Goal: Information Seeking & Learning: Find specific fact

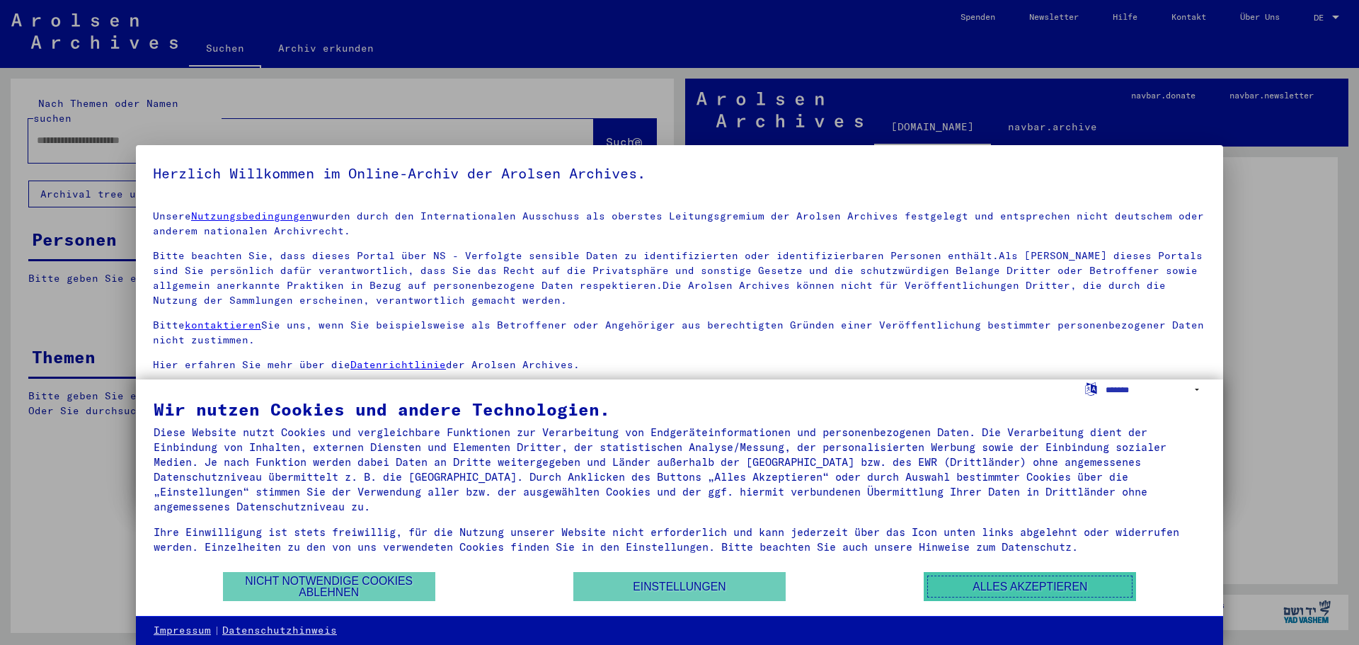
click at [1058, 592] on button "Alles akzeptieren" at bounding box center [1029, 586] width 212 height 29
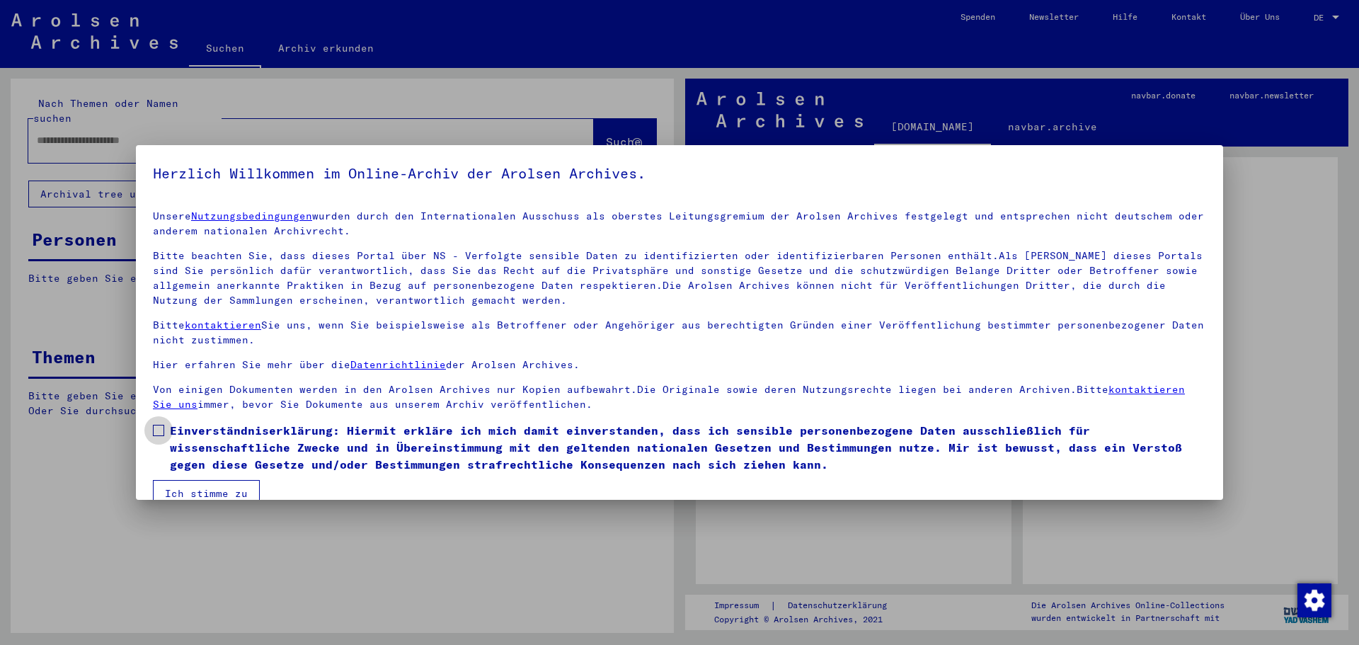
click at [157, 430] on span at bounding box center [158, 430] width 11 height 11
click at [178, 489] on button "Ich stimme zu" at bounding box center [206, 493] width 107 height 27
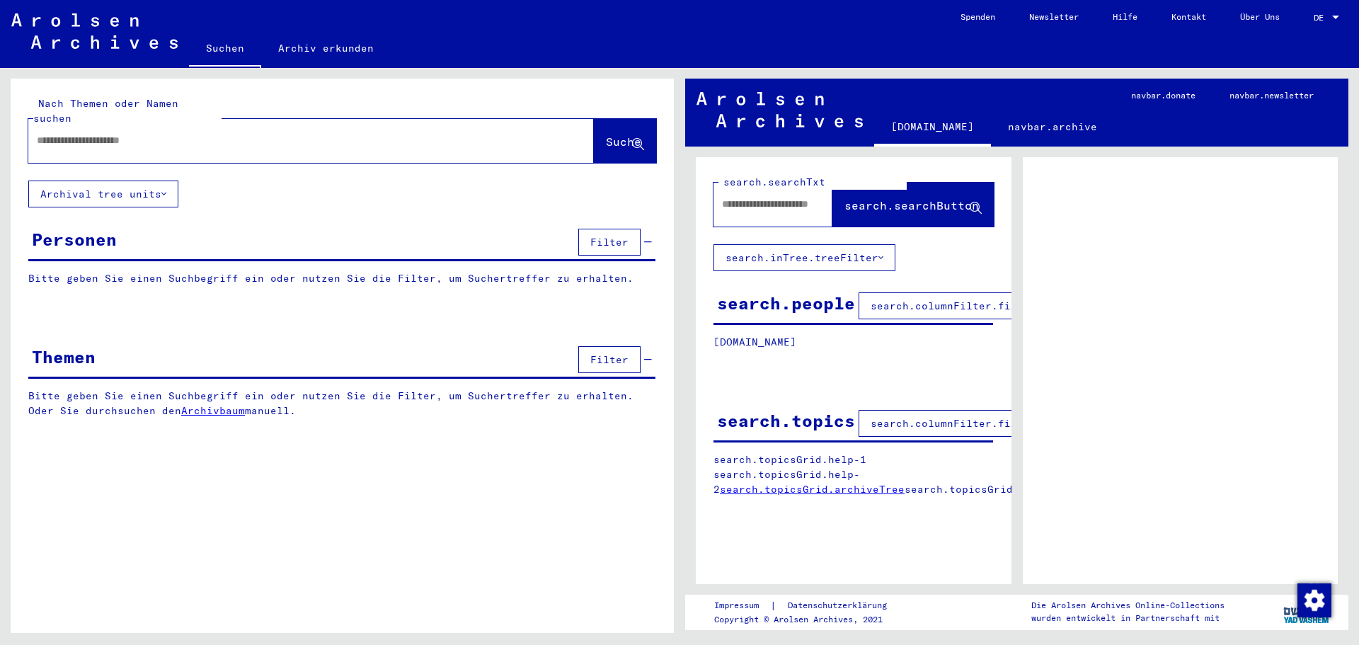
click at [1333, 19] on div at bounding box center [1335, 18] width 13 height 10
click at [1301, 21] on span "English" at bounding box center [1299, 25] width 35 height 11
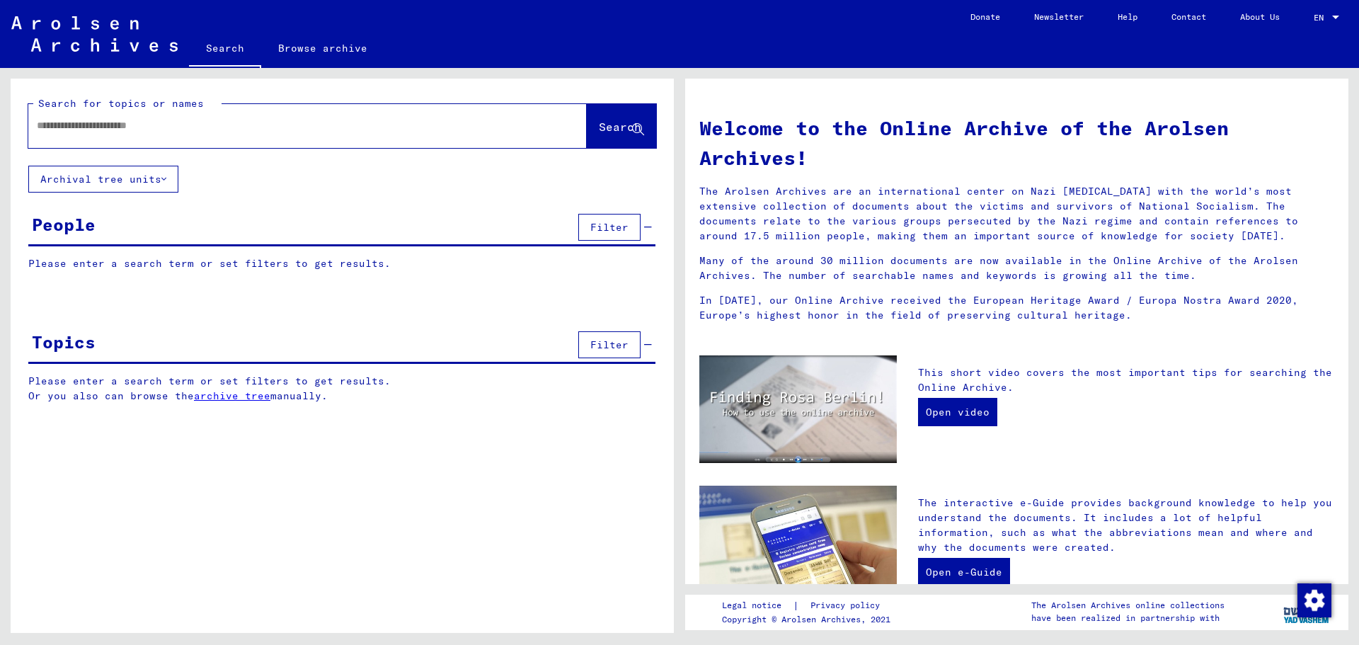
click at [90, 125] on input "text" at bounding box center [290, 125] width 507 height 15
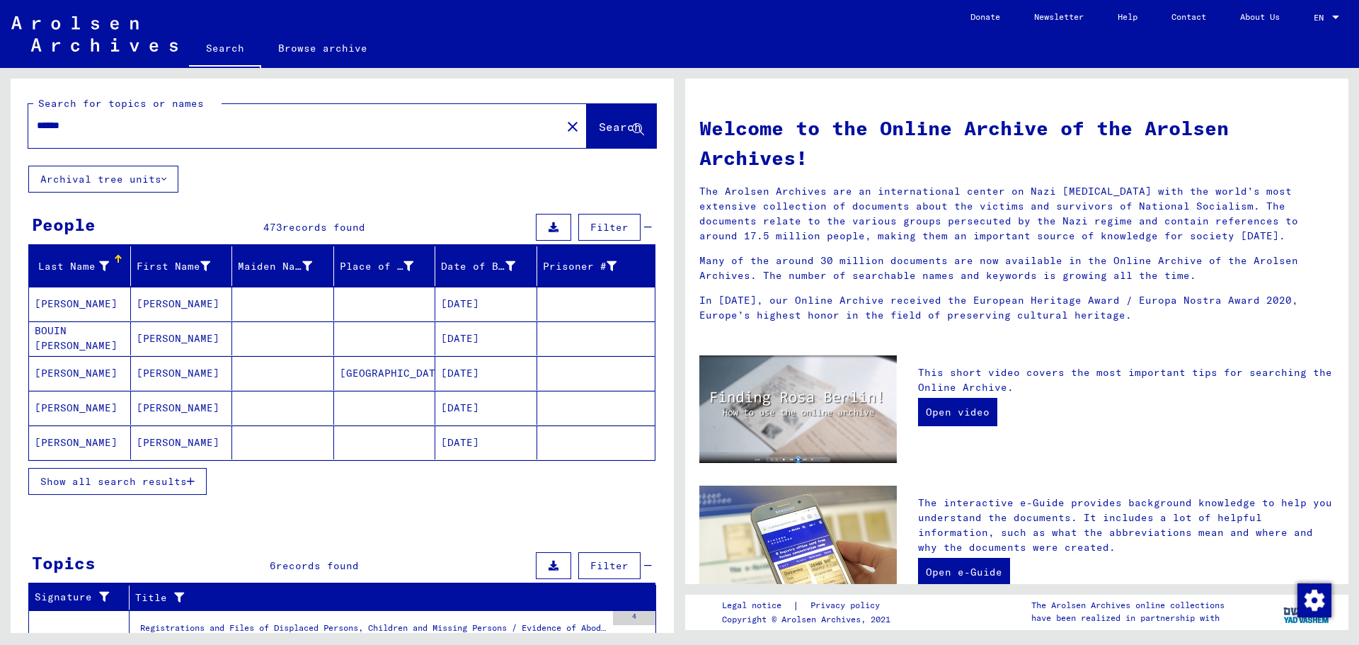
click at [136, 480] on span "Show all search results" at bounding box center [113, 481] width 146 height 13
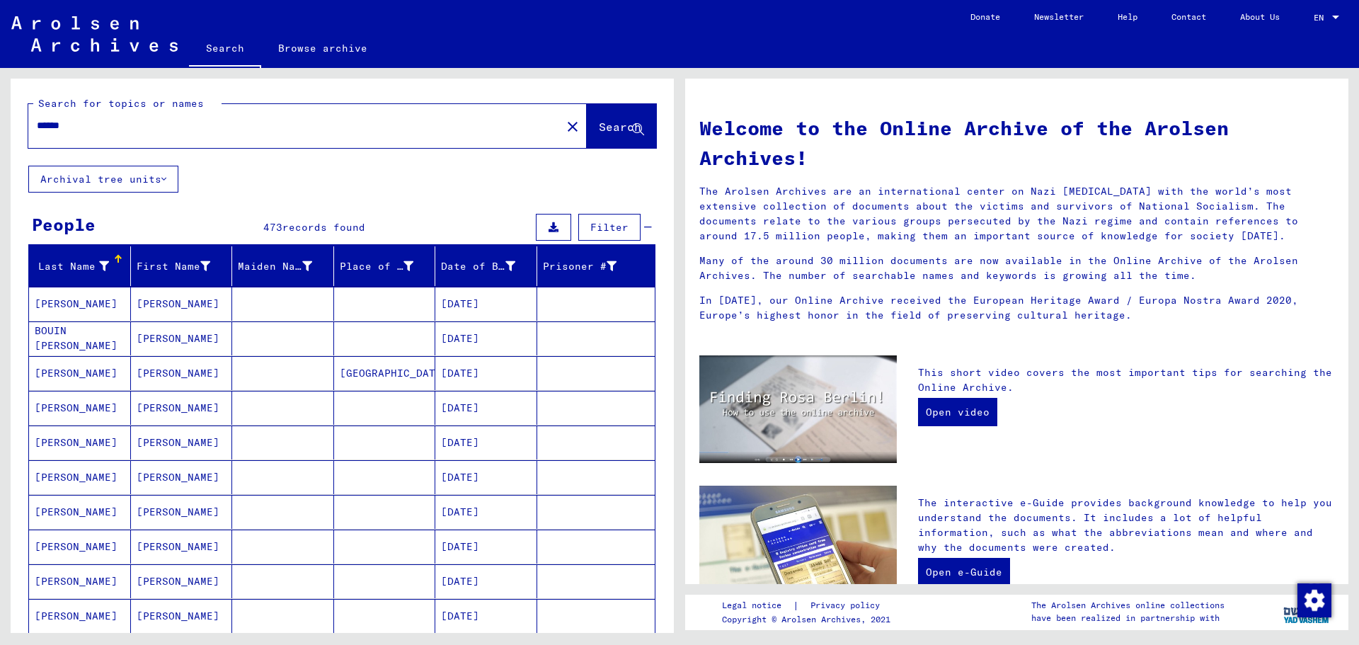
click at [38, 125] on input "******" at bounding box center [290, 125] width 507 height 15
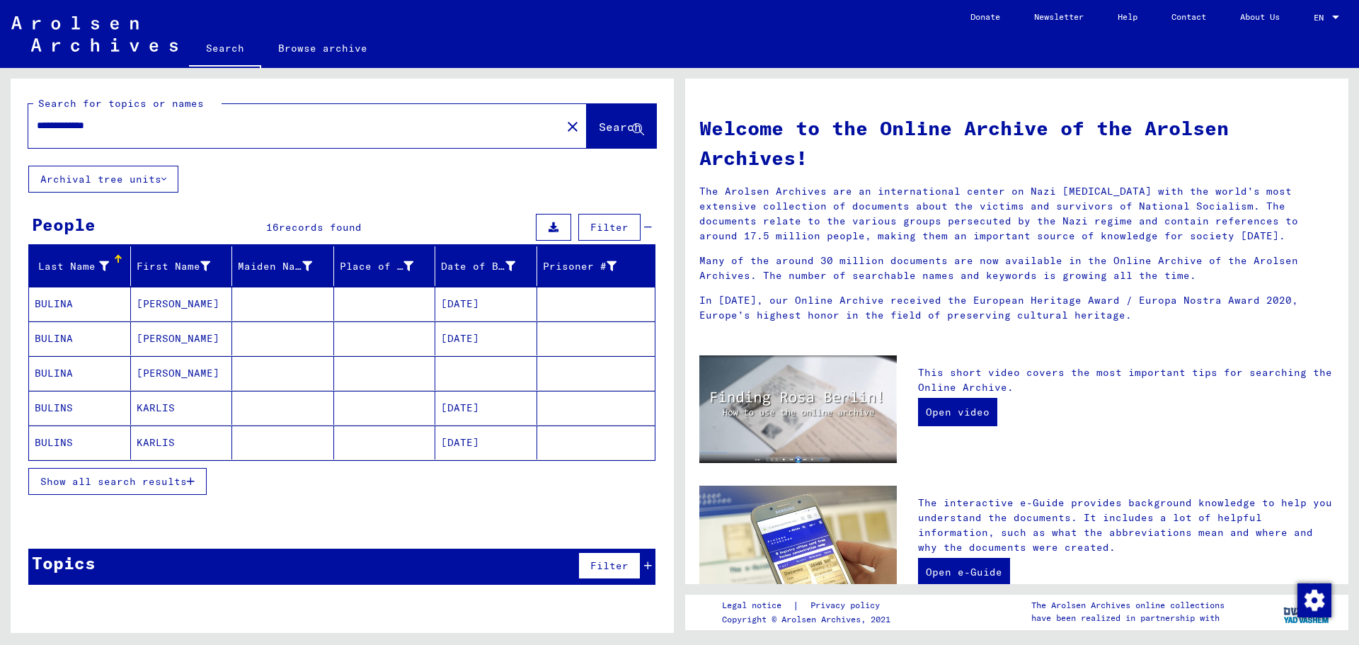
click at [140, 408] on mat-cell "KARLIS" at bounding box center [182, 408] width 102 height 34
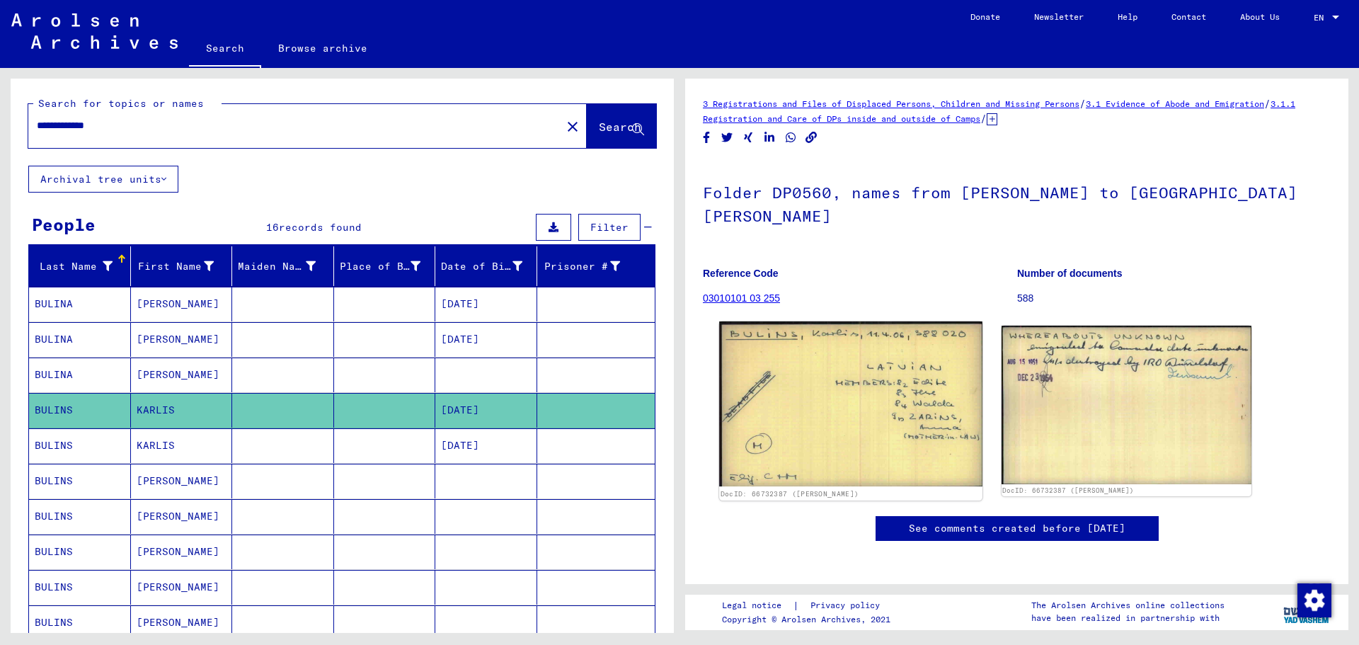
scroll to position [71, 0]
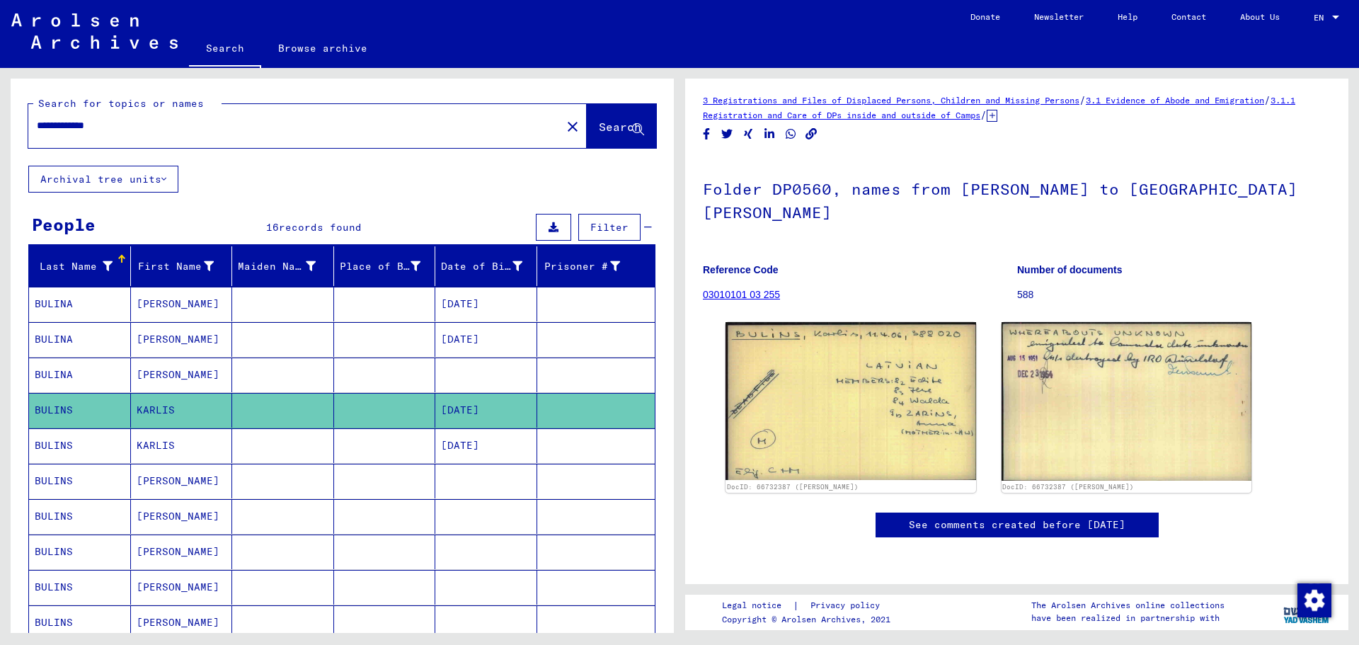
click at [151, 442] on mat-cell "KARLIS" at bounding box center [182, 445] width 102 height 35
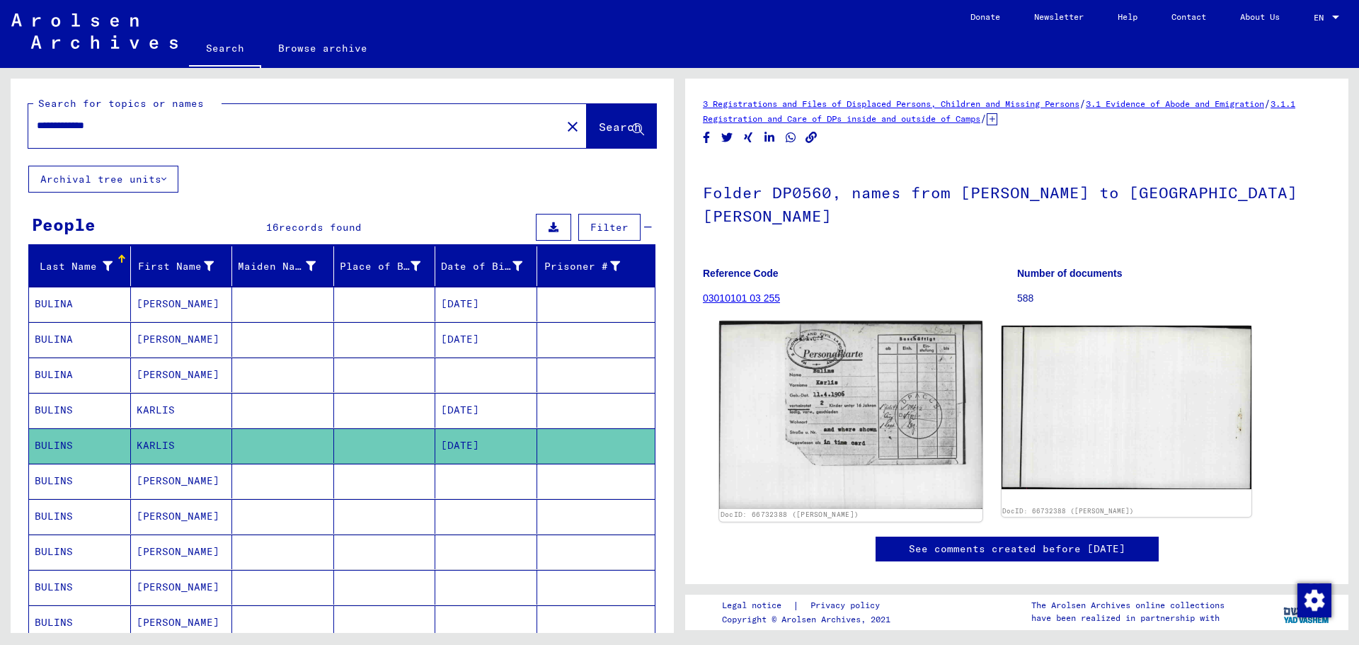
click at [858, 360] on img at bounding box center [850, 415] width 263 height 188
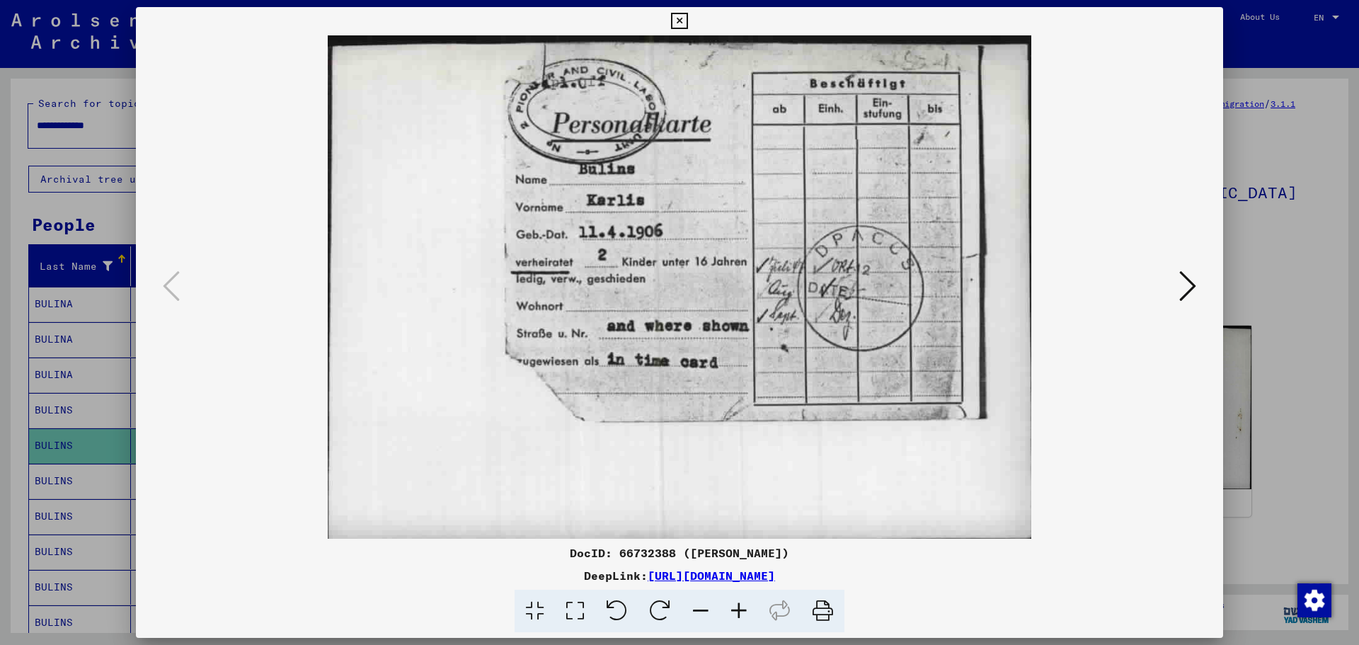
click at [672, 19] on icon at bounding box center [679, 21] width 16 height 17
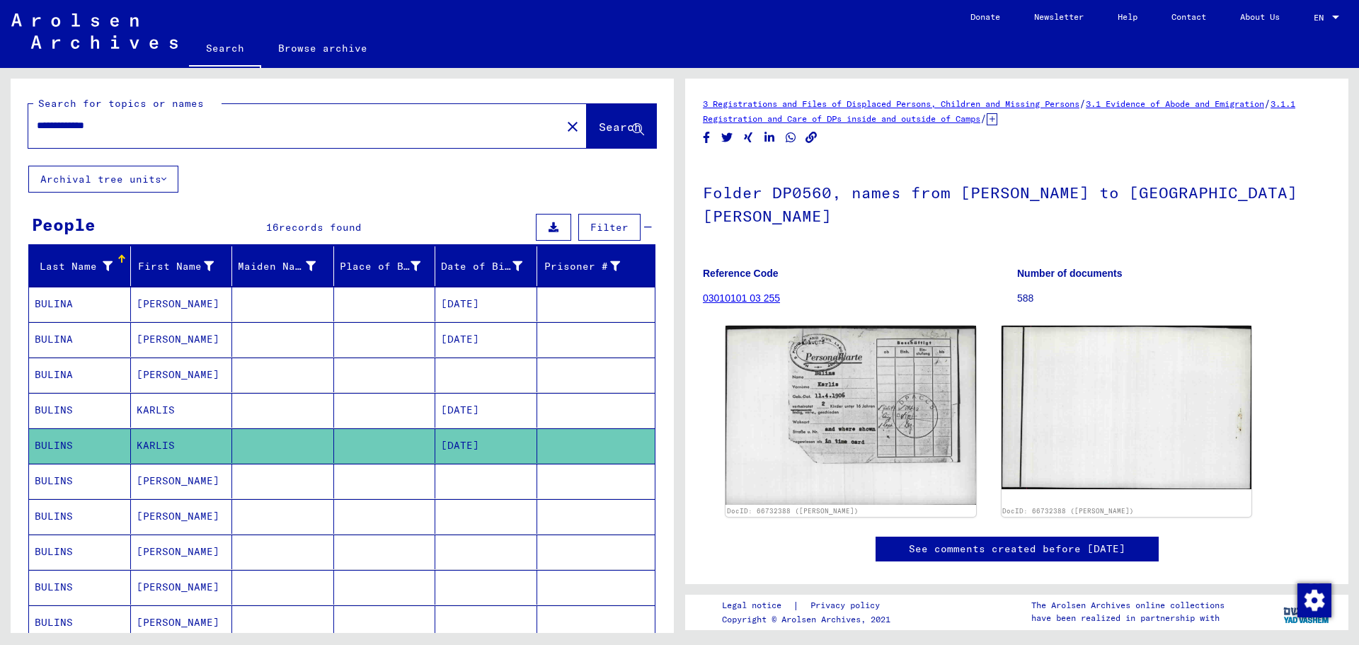
scroll to position [71, 0]
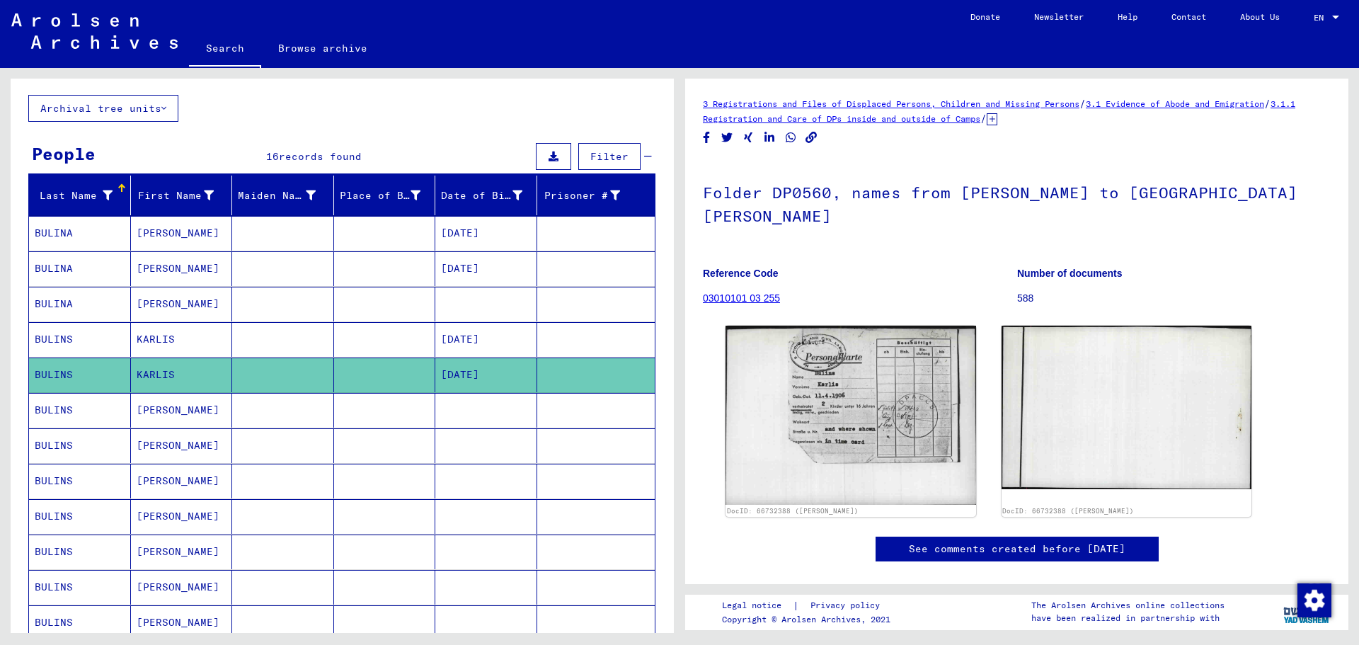
click at [154, 417] on mat-cell "[PERSON_NAME]" at bounding box center [182, 410] width 102 height 35
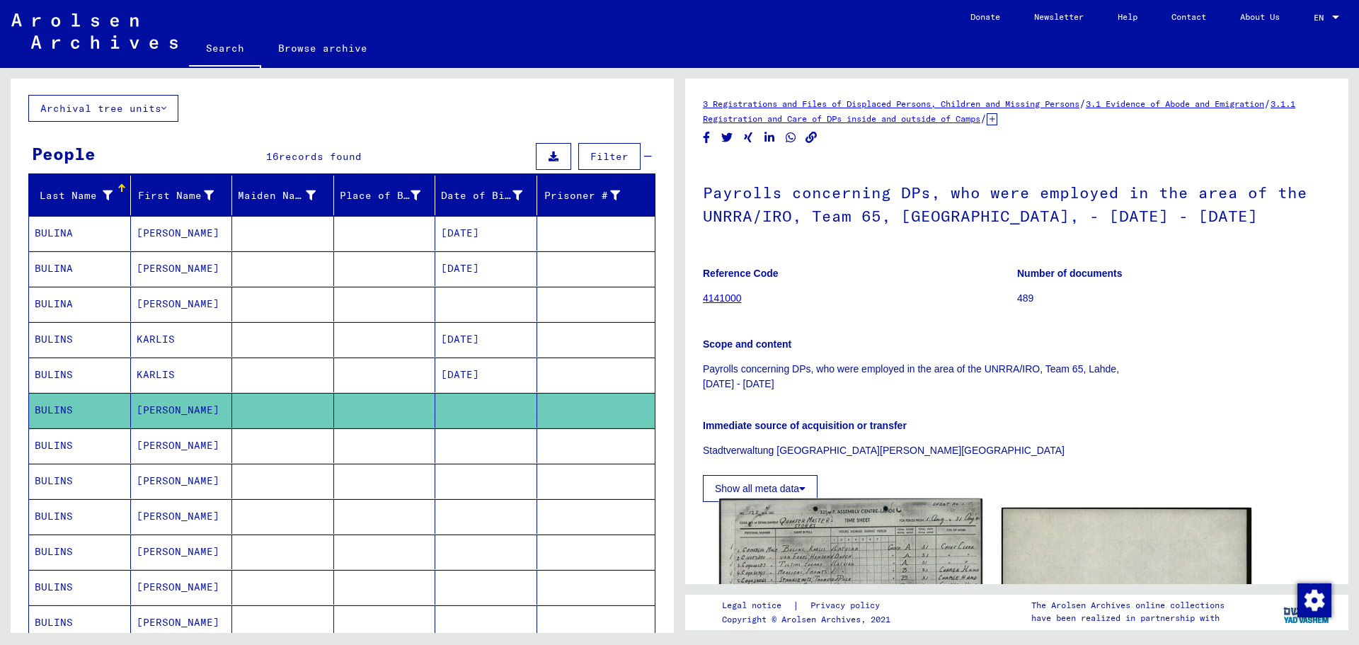
scroll to position [71, 0]
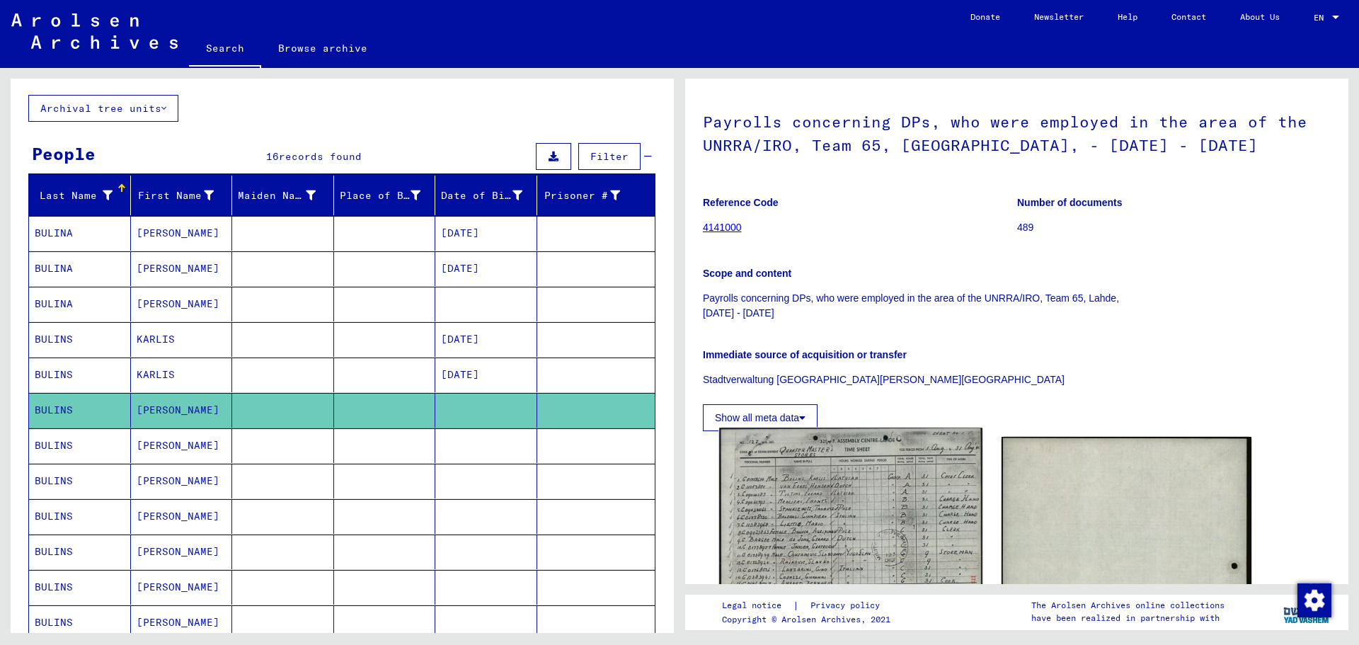
click at [810, 494] on img at bounding box center [850, 521] width 263 height 188
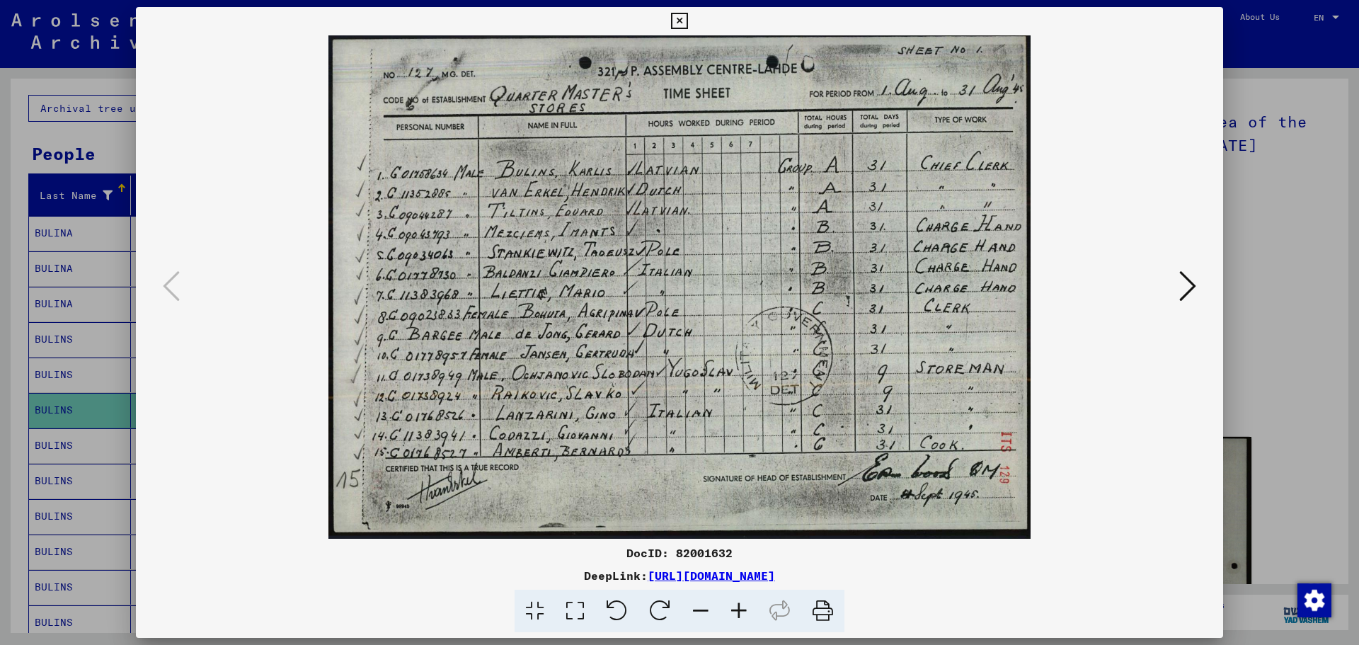
drag, startPoint x: 677, startPoint y: 22, endPoint x: 669, endPoint y: 24, distance: 8.8
click at [677, 22] on icon at bounding box center [679, 21] width 16 height 17
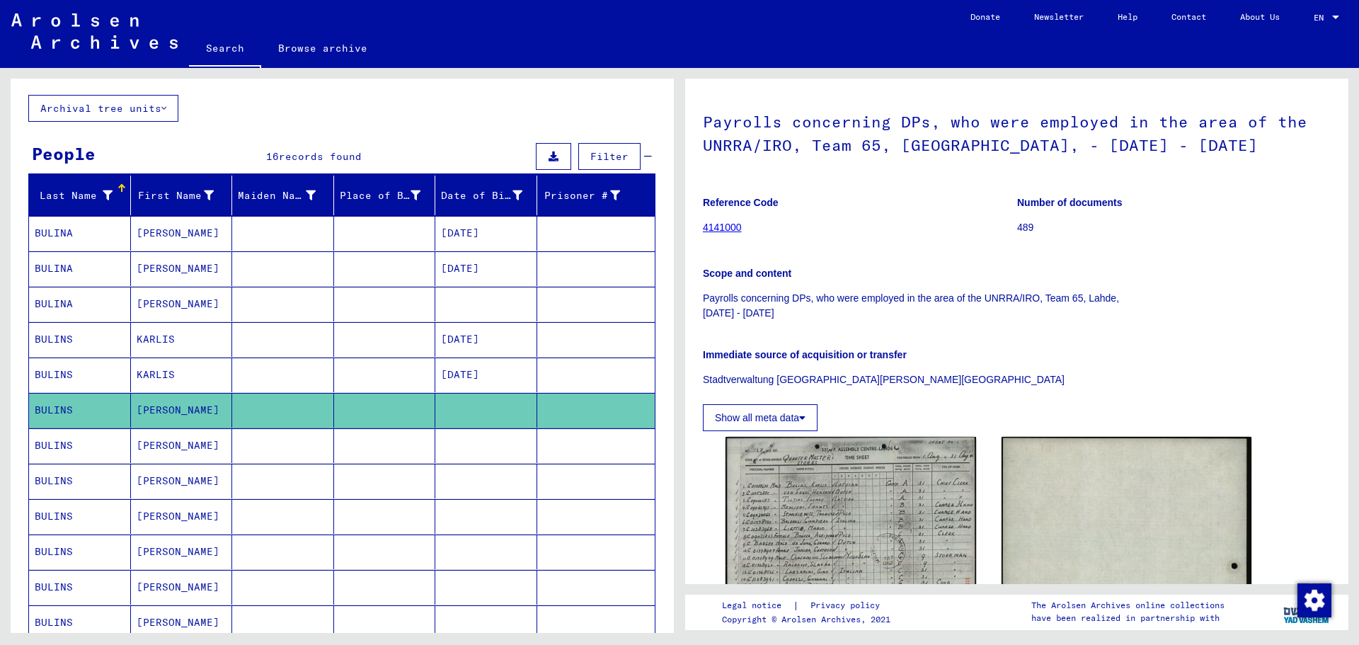
scroll to position [0, 0]
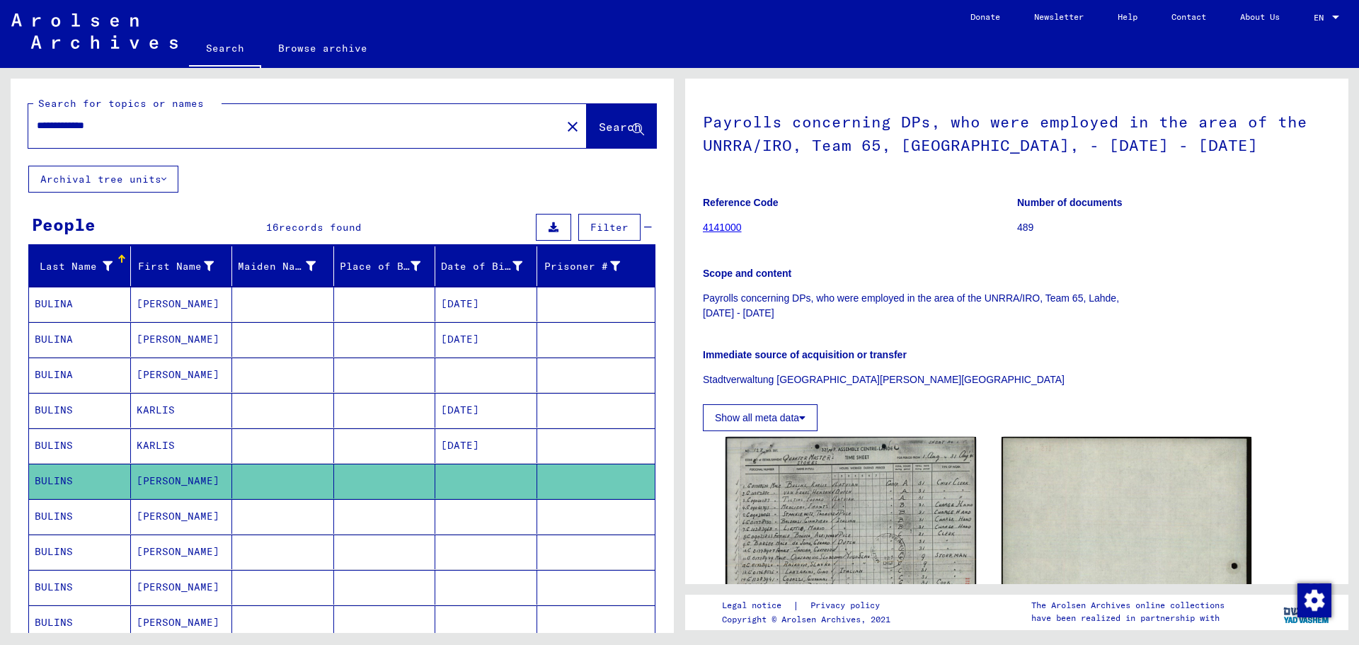
drag, startPoint x: 72, startPoint y: 123, endPoint x: 25, endPoint y: 126, distance: 46.8
click at [25, 126] on div "**********" at bounding box center [342, 122] width 663 height 87
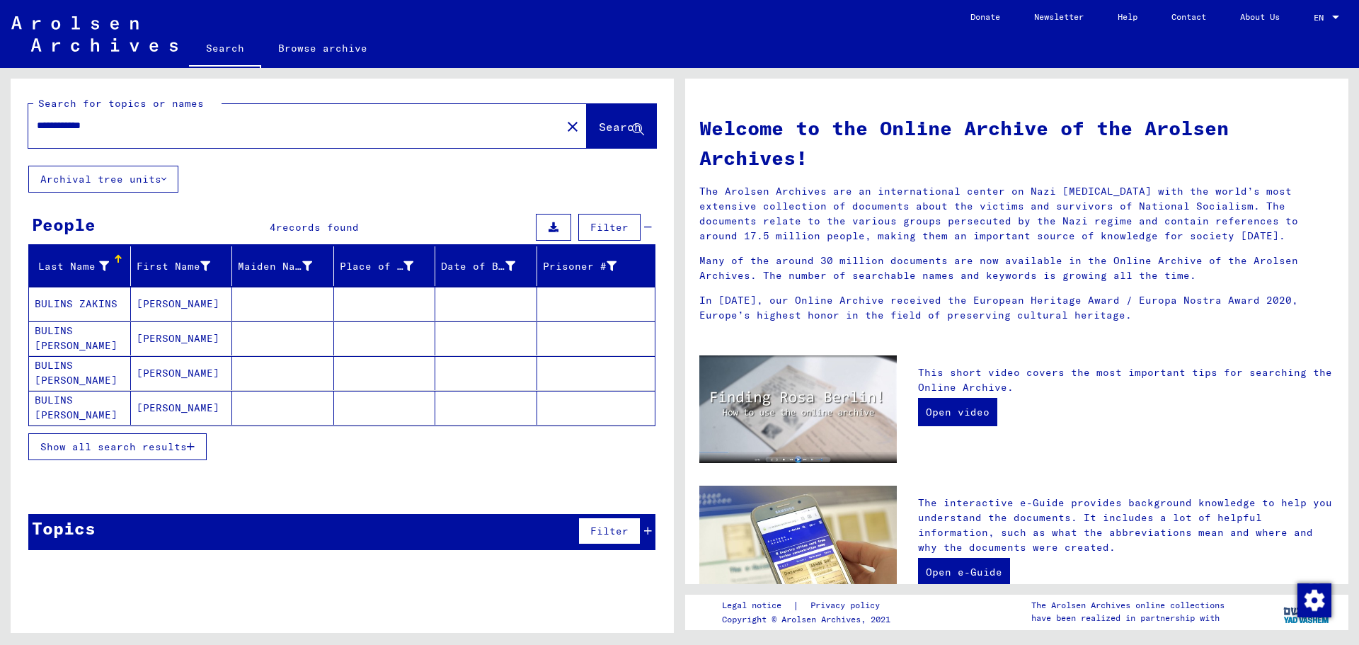
click at [129, 447] on span "Show all search results" at bounding box center [113, 446] width 146 height 13
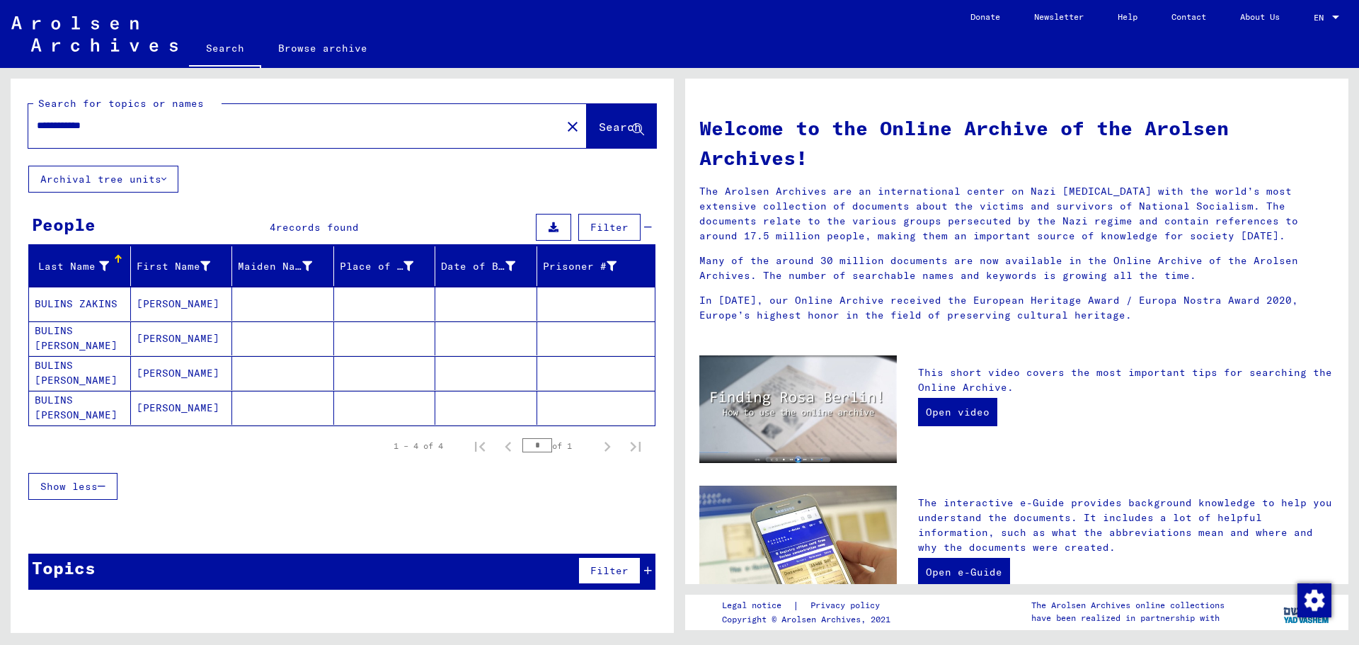
click at [145, 310] on mat-cell "[PERSON_NAME]" at bounding box center [182, 304] width 102 height 34
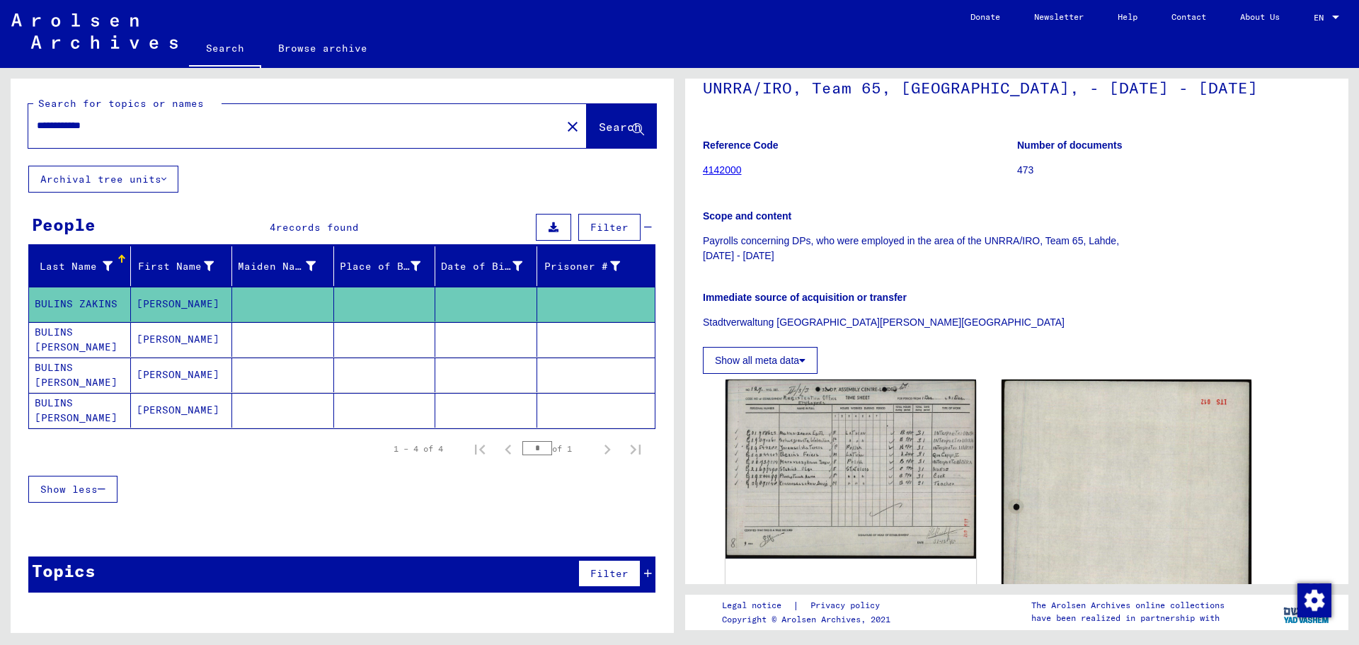
scroll to position [142, 0]
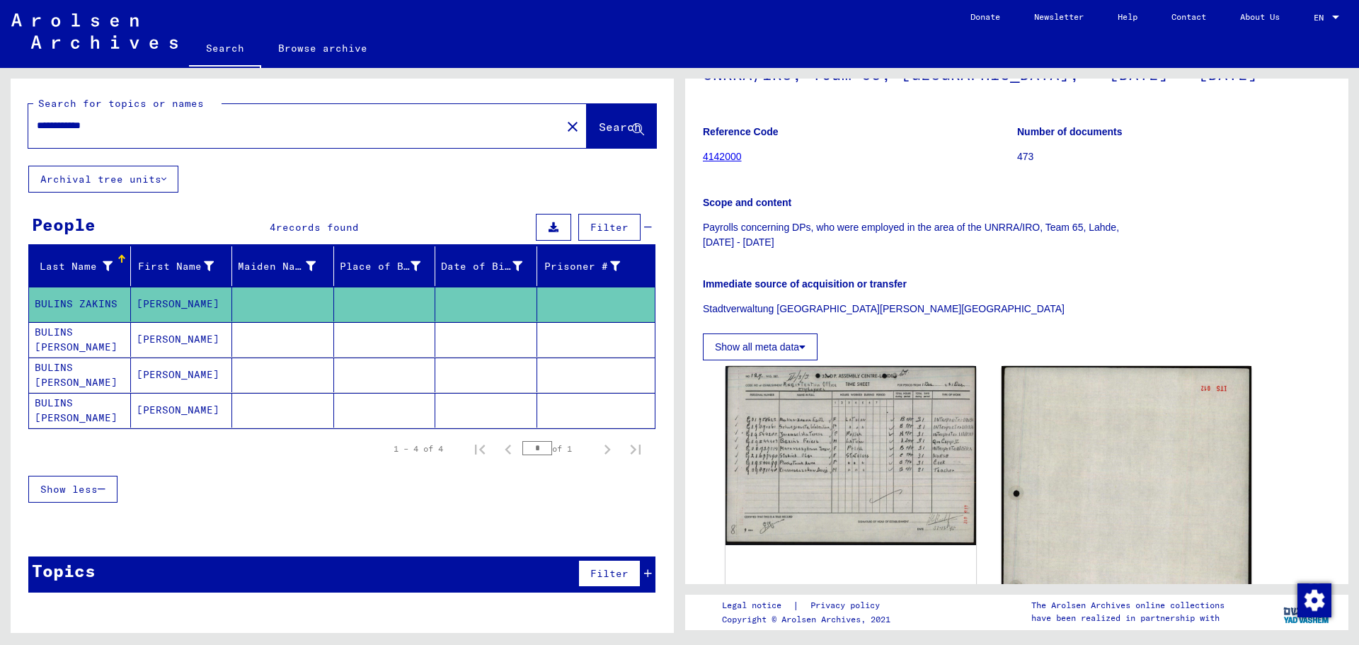
click at [161, 346] on mat-cell "[PERSON_NAME]" at bounding box center [182, 339] width 102 height 35
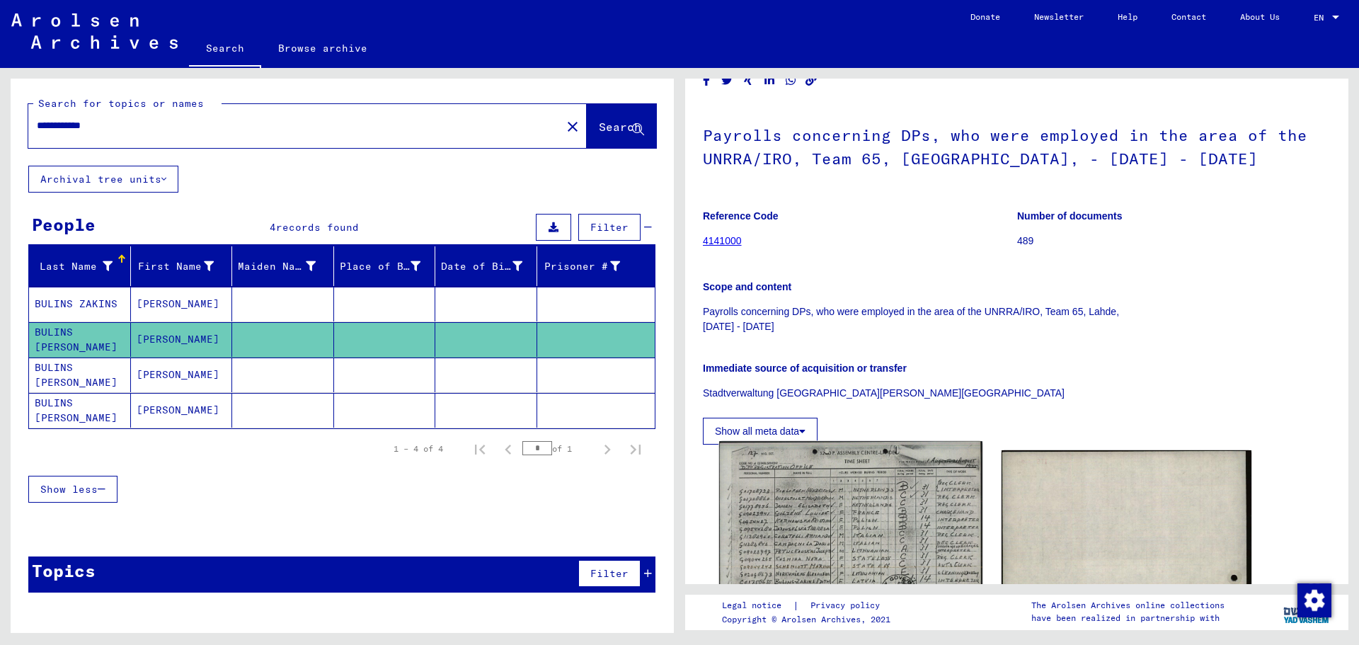
scroll to position [212, 0]
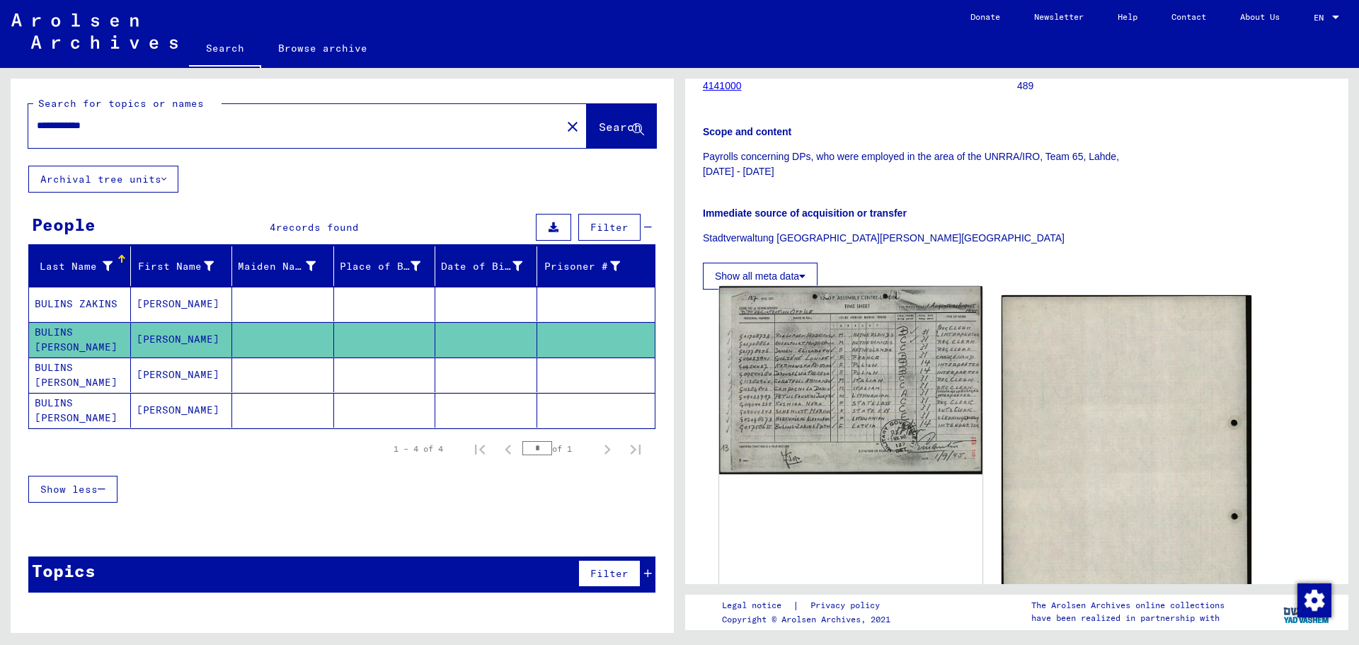
click at [860, 393] on img at bounding box center [850, 380] width 263 height 188
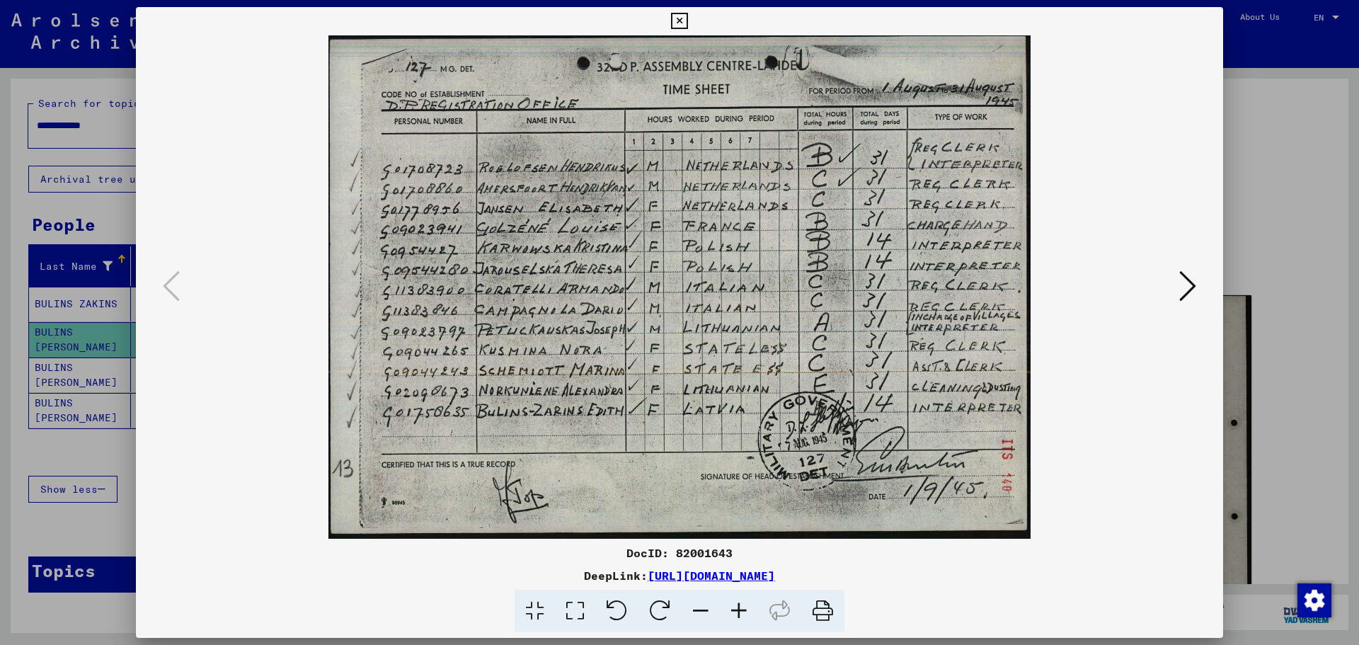
click at [681, 21] on icon at bounding box center [679, 21] width 16 height 17
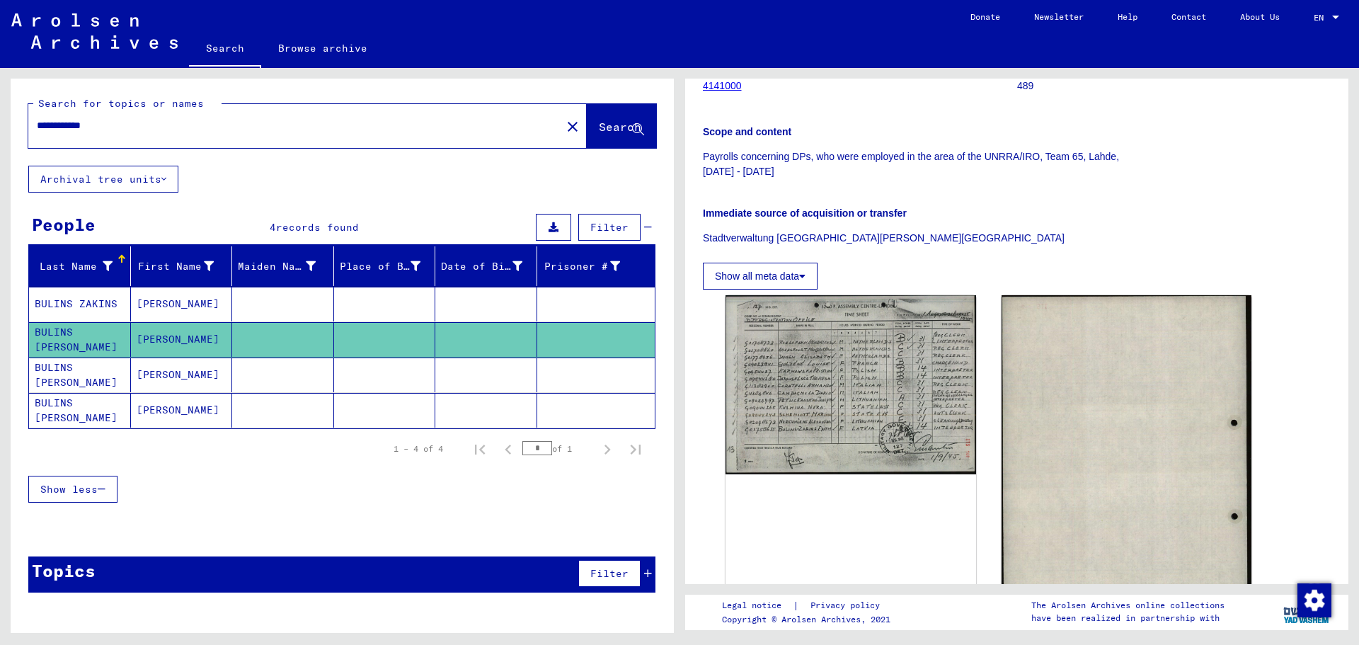
drag, startPoint x: 67, startPoint y: 127, endPoint x: 16, endPoint y: 128, distance: 50.2
click at [16, 128] on div "**********" at bounding box center [342, 122] width 663 height 87
type input "**********"
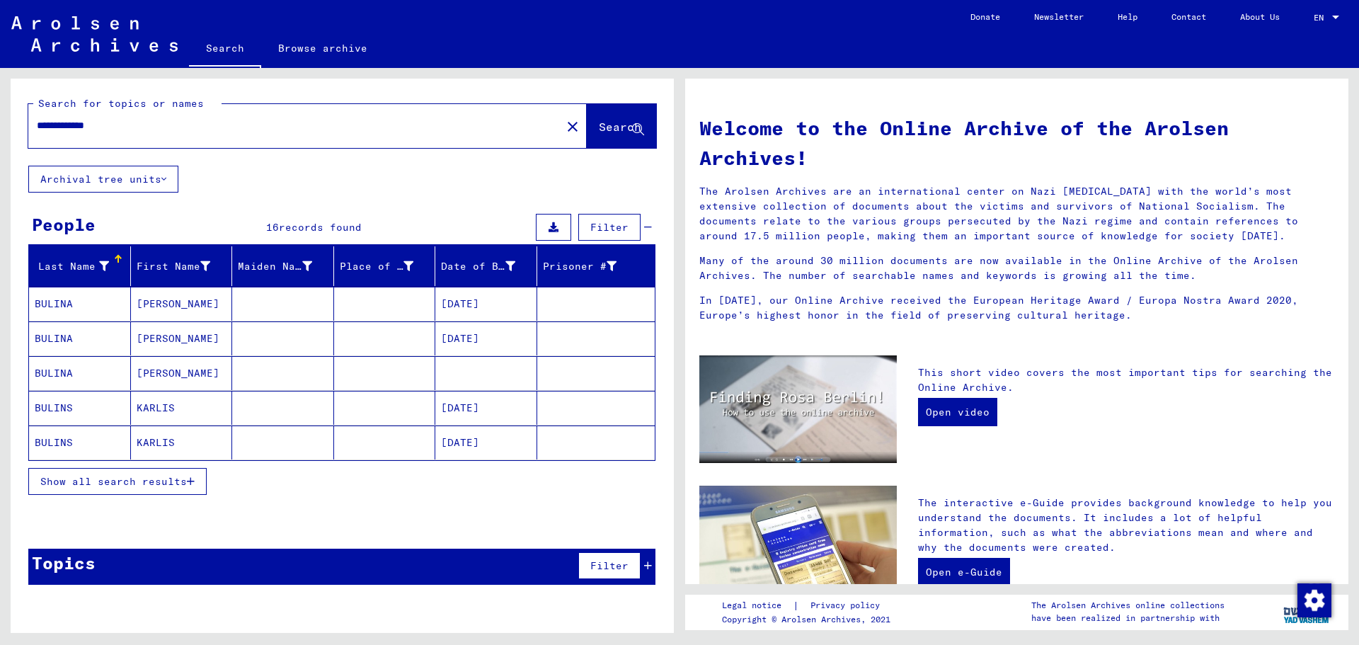
click at [151, 487] on span "Show all search results" at bounding box center [113, 481] width 146 height 13
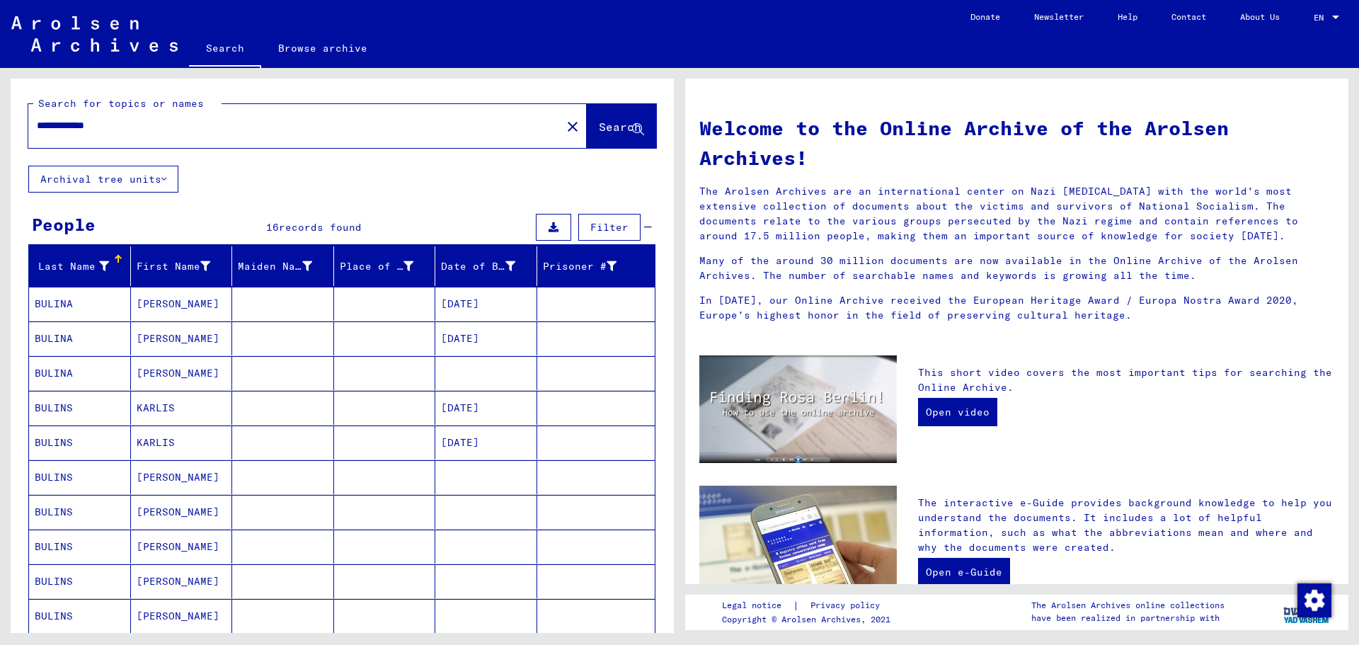
click at [170, 478] on mat-cell "[PERSON_NAME]" at bounding box center [182, 477] width 102 height 34
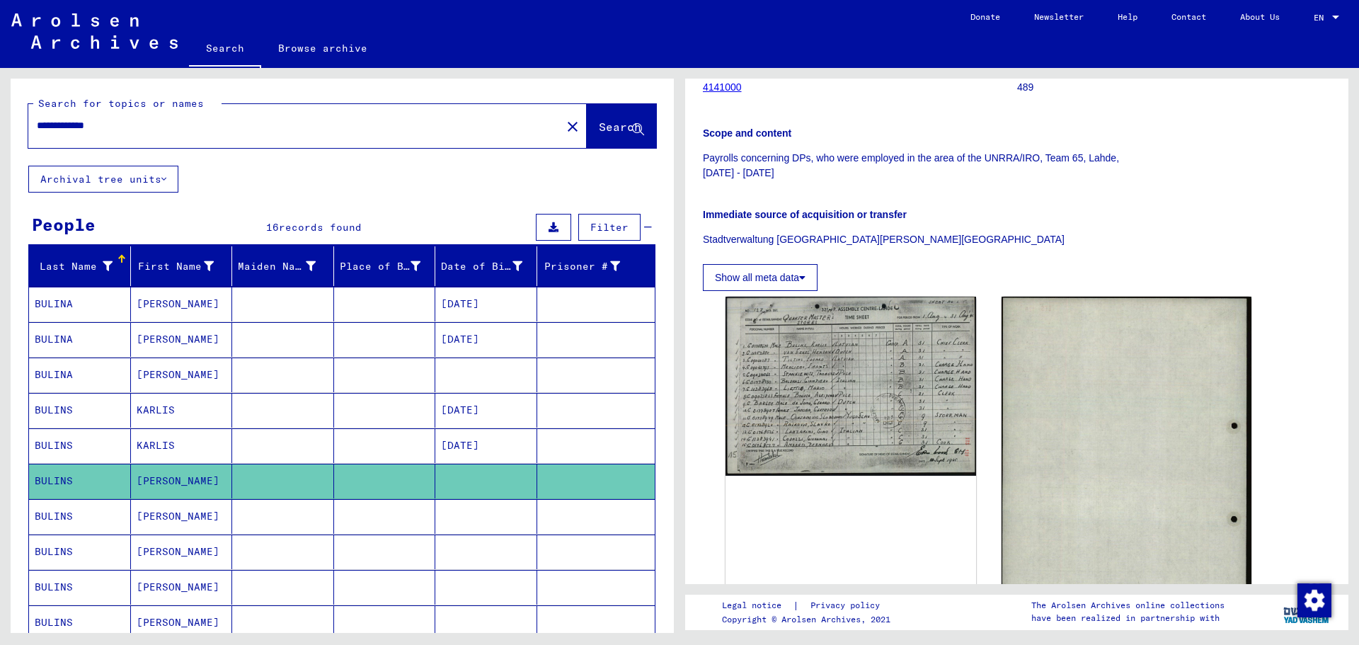
scroll to position [212, 0]
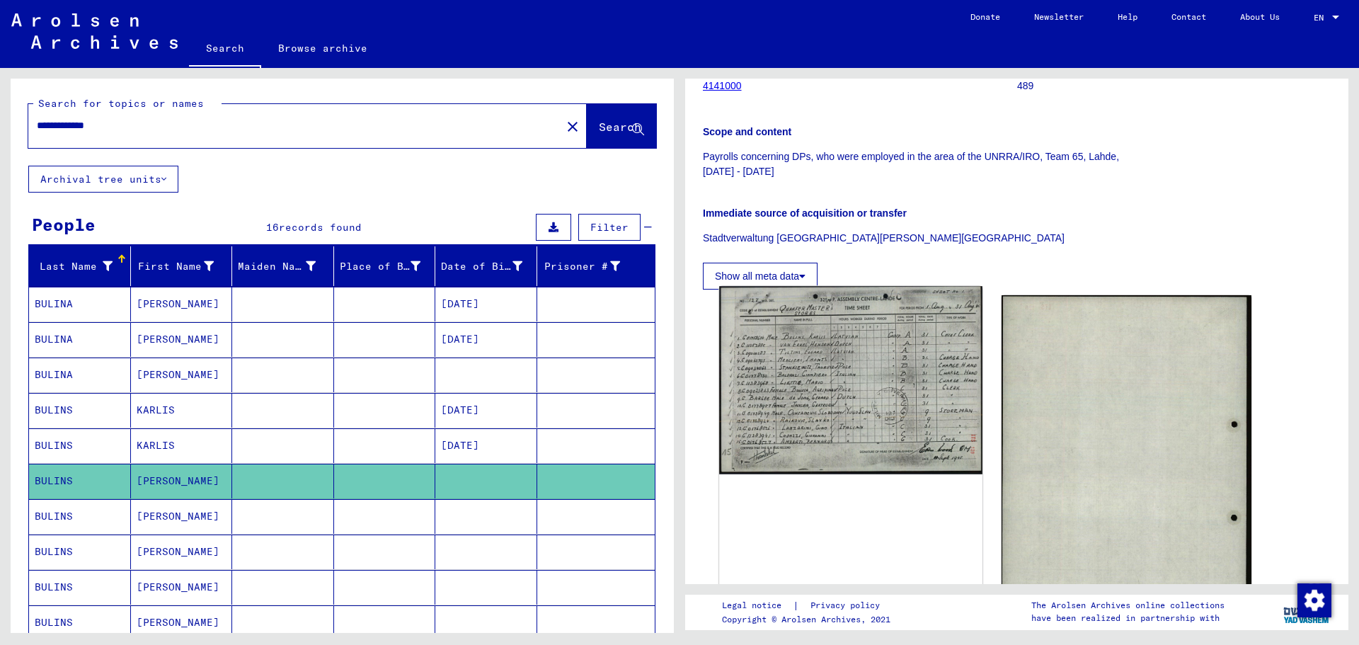
click at [804, 396] on img at bounding box center [850, 380] width 263 height 188
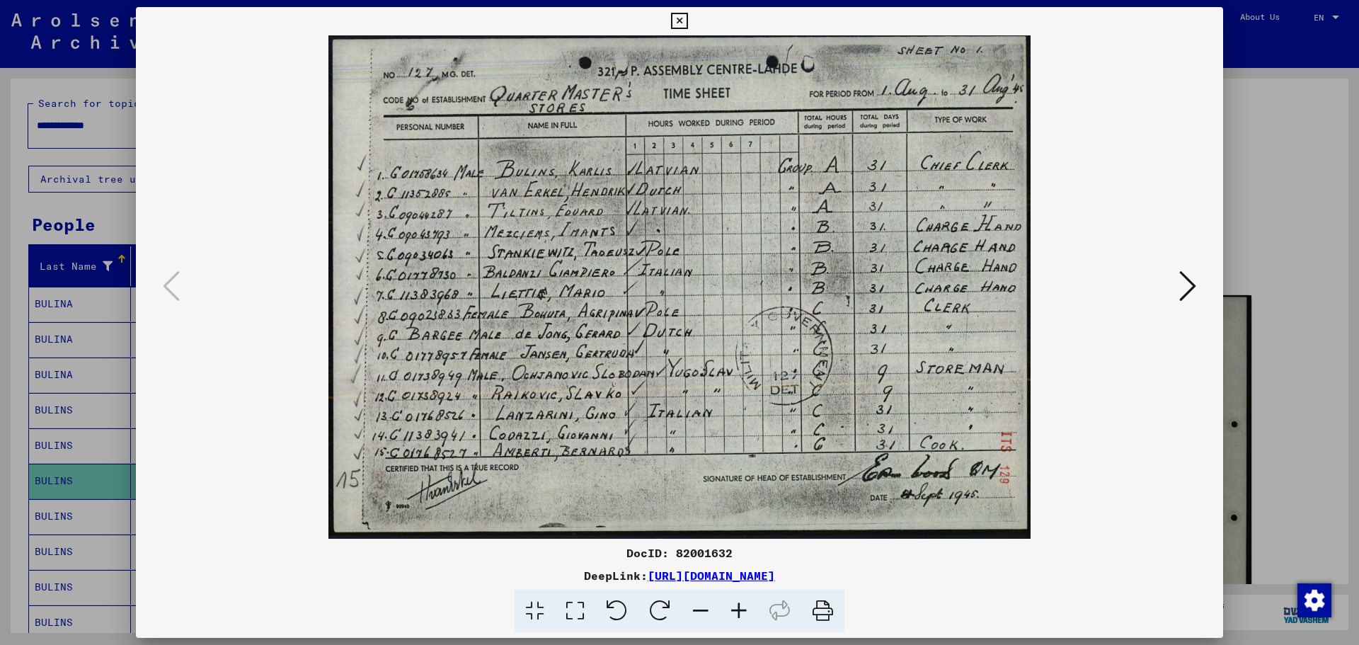
click at [684, 20] on icon at bounding box center [679, 21] width 16 height 17
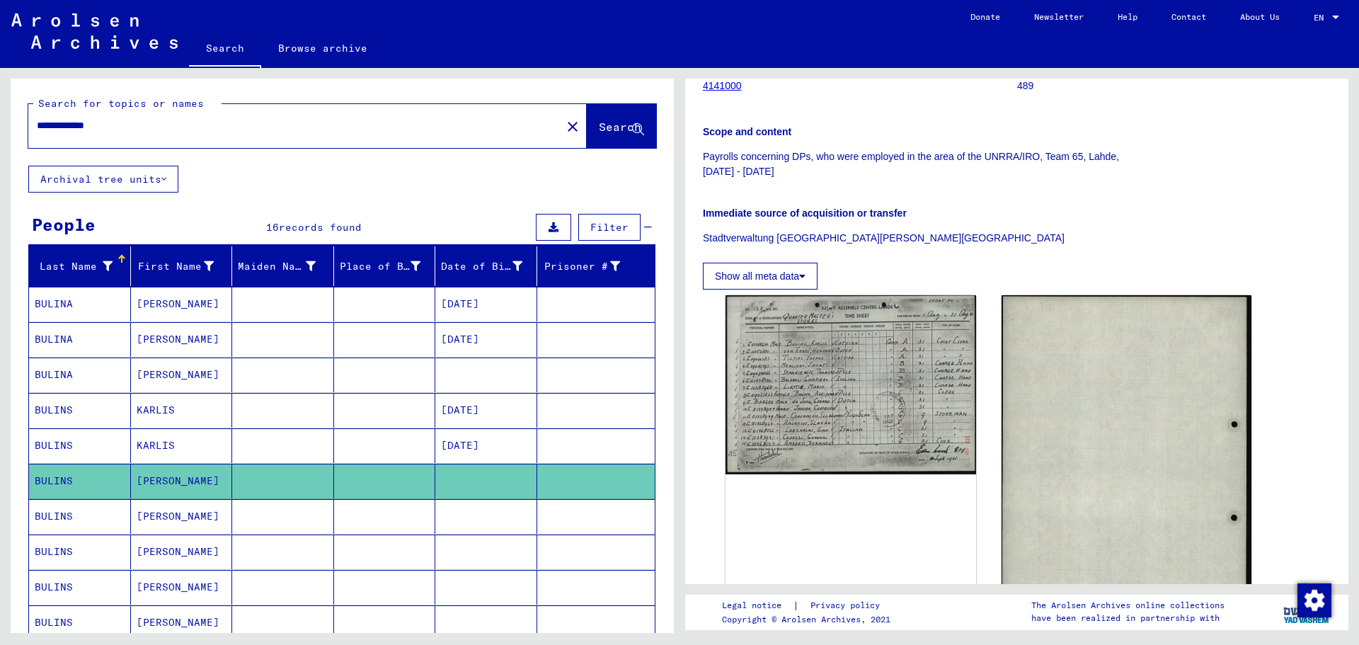
click at [160, 524] on mat-cell "[PERSON_NAME]" at bounding box center [182, 516] width 102 height 35
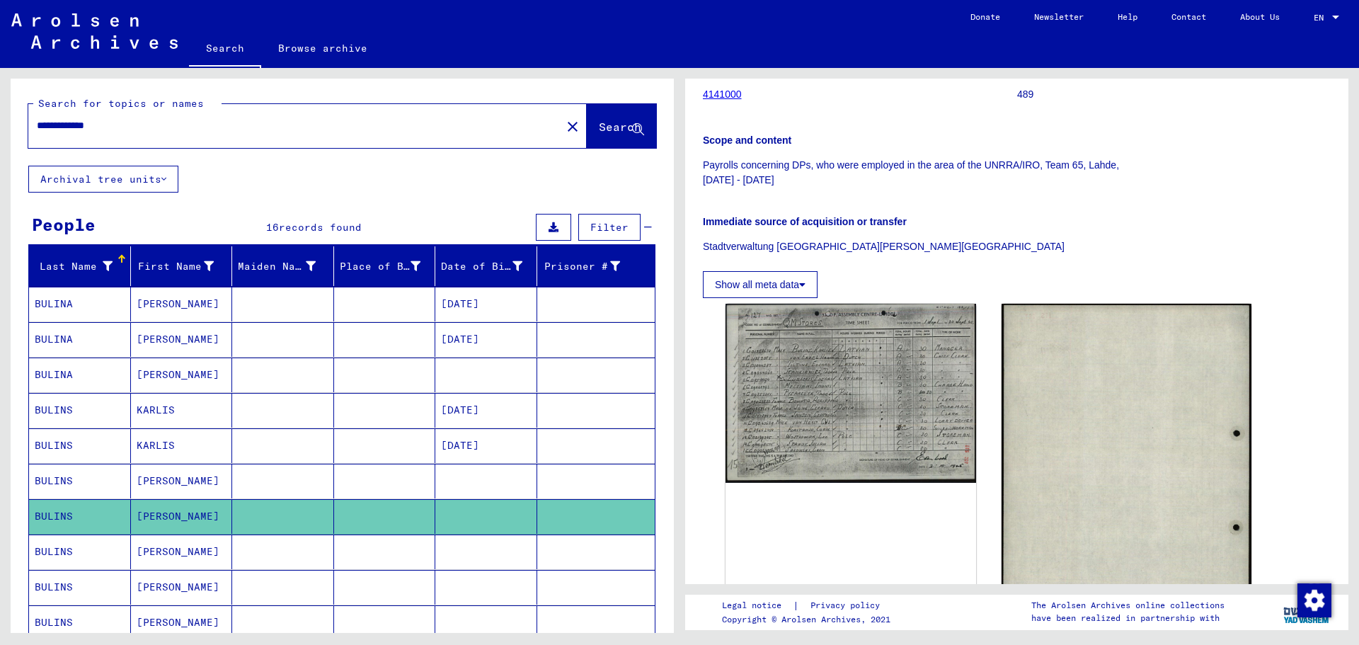
scroll to position [212, 0]
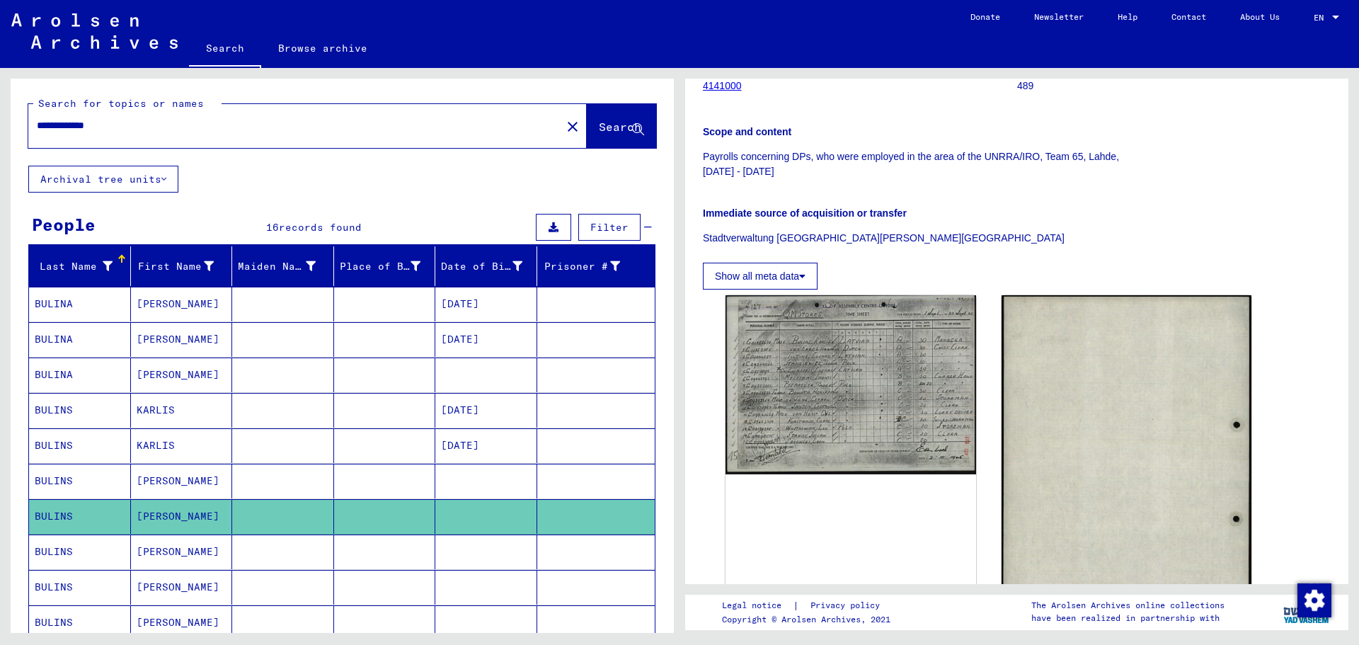
click at [138, 551] on mat-cell "[PERSON_NAME]" at bounding box center [182, 551] width 102 height 35
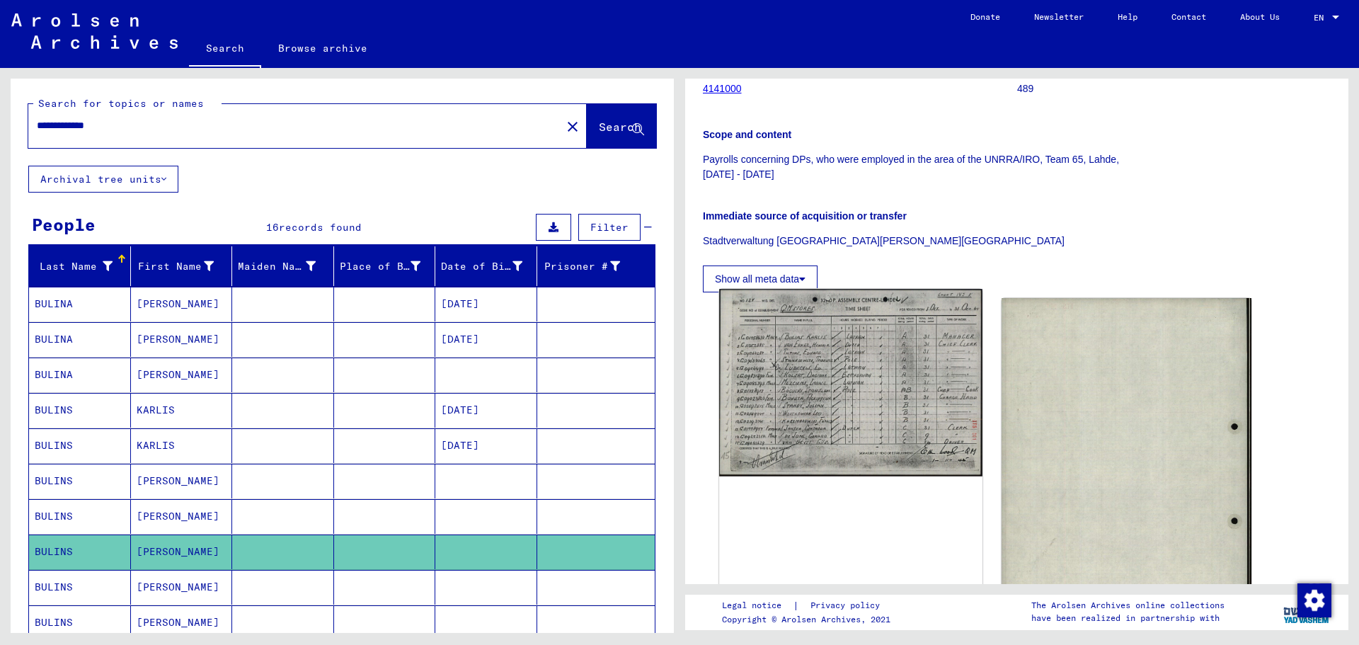
scroll to position [212, 0]
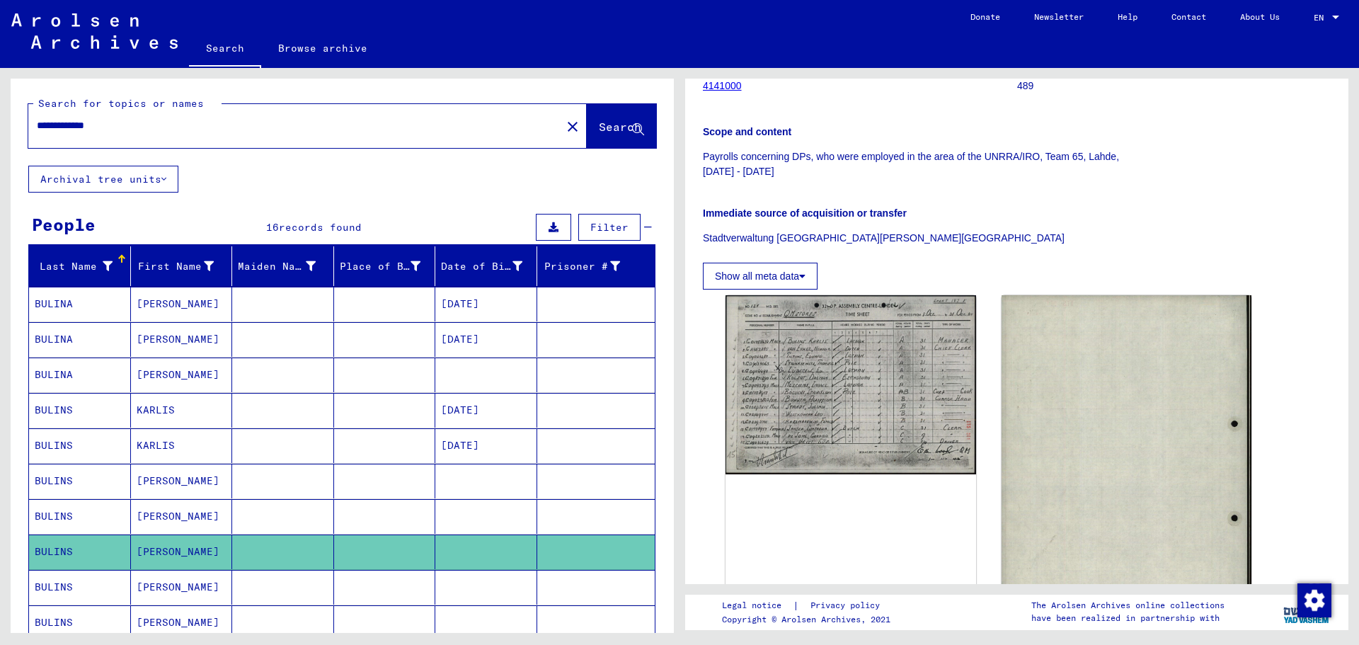
click at [170, 586] on mat-cell "[PERSON_NAME]" at bounding box center [182, 587] width 102 height 35
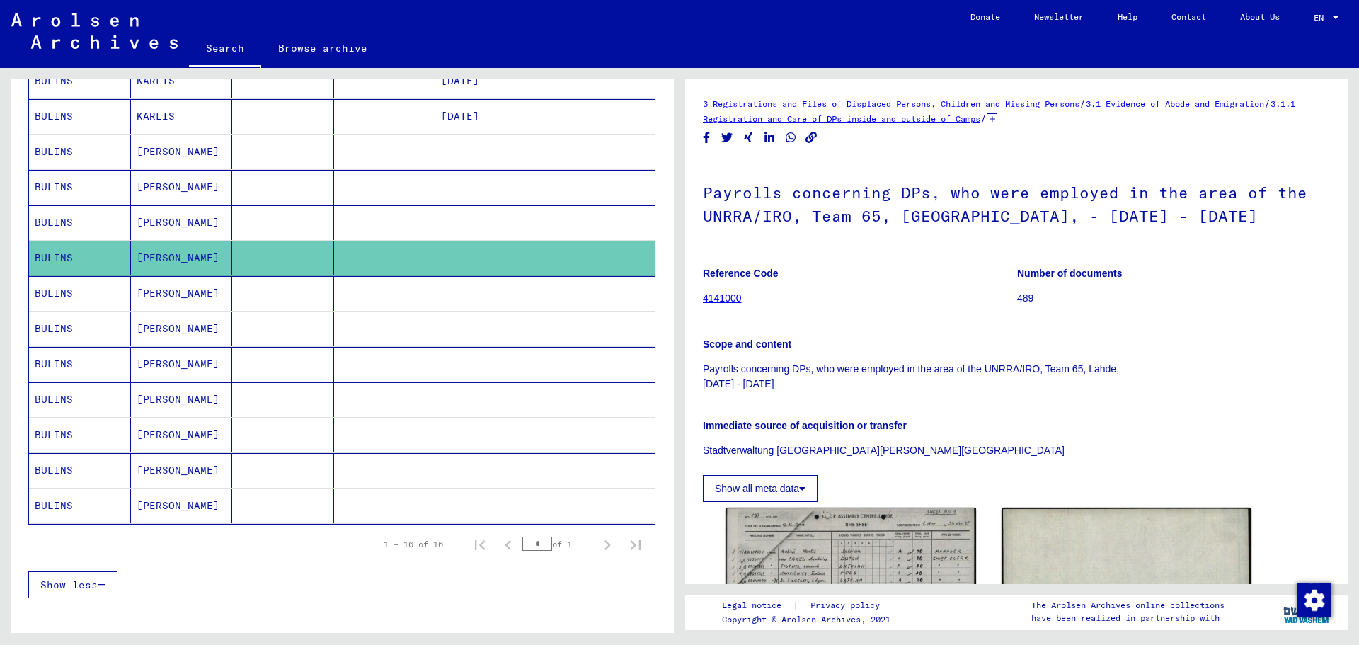
scroll to position [354, 0]
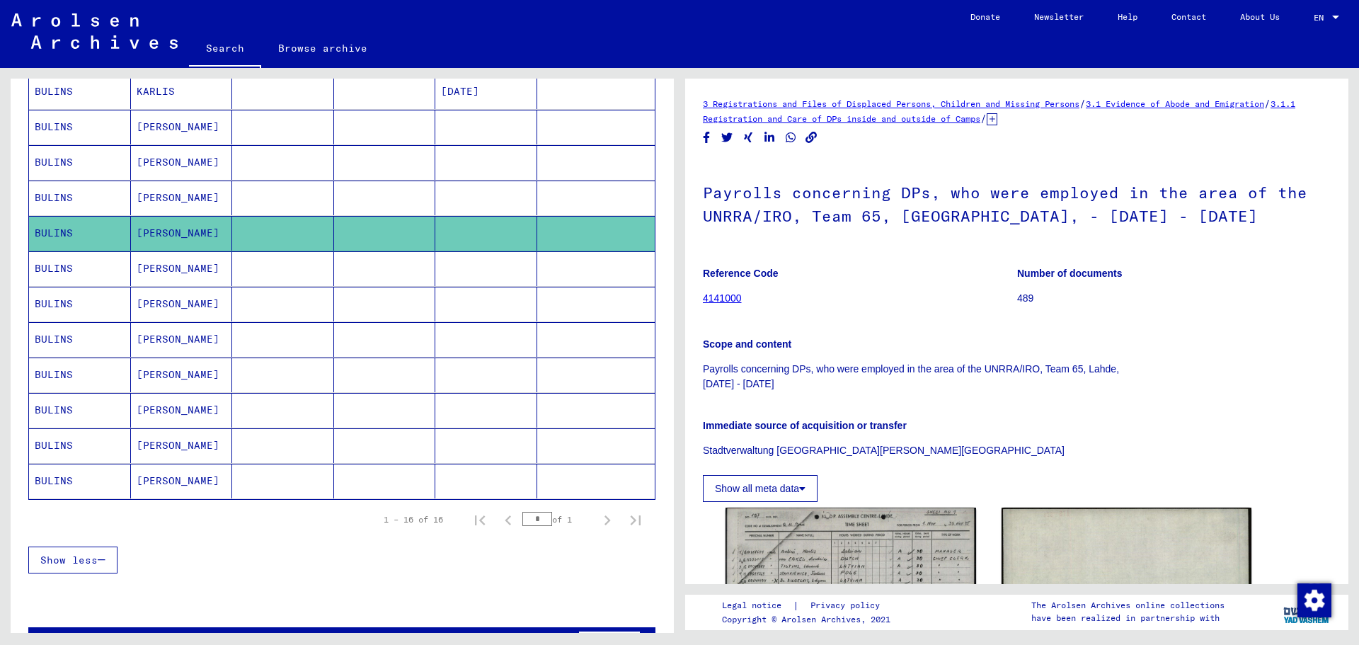
click at [161, 272] on mat-cell "[PERSON_NAME]" at bounding box center [182, 268] width 102 height 35
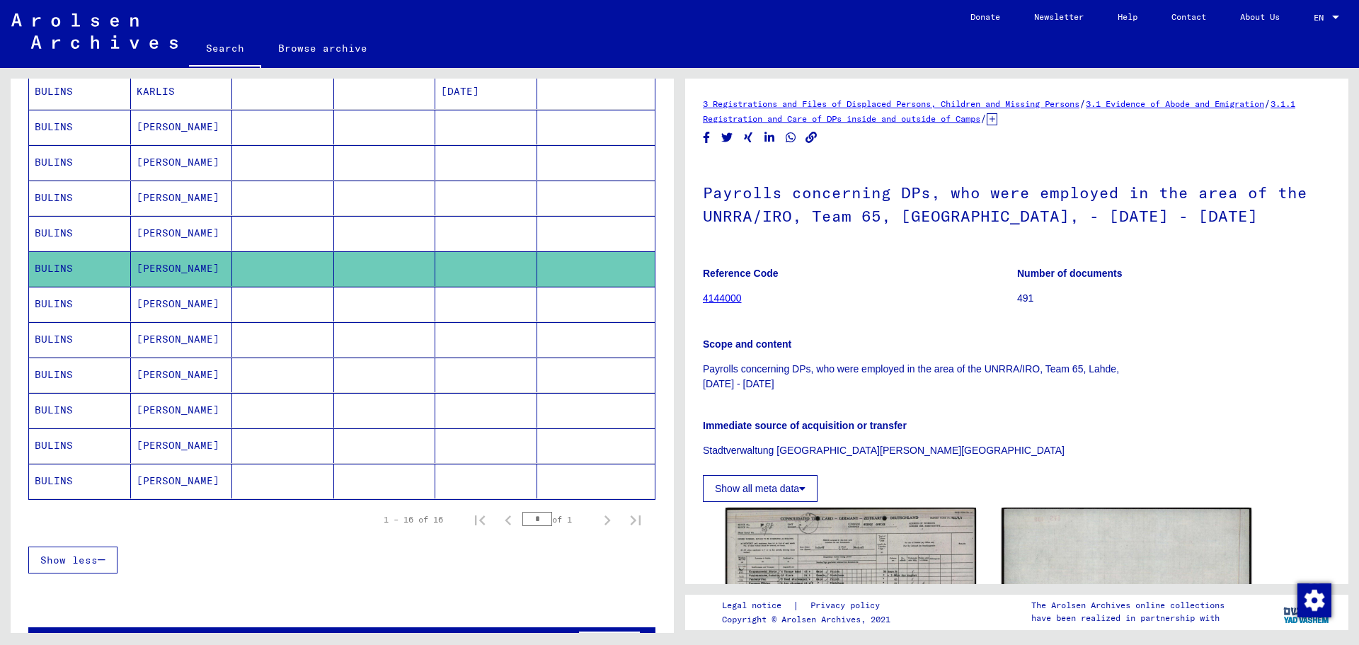
click at [157, 309] on mat-cell "[PERSON_NAME]" at bounding box center [182, 304] width 102 height 35
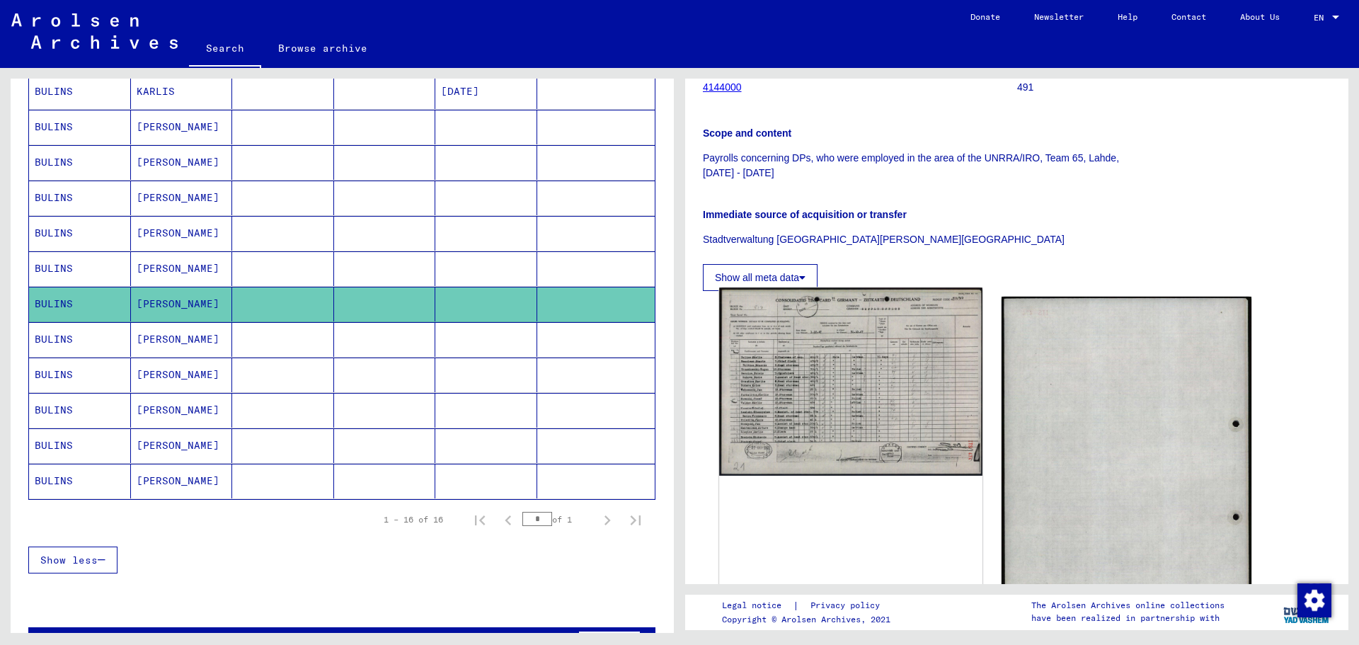
scroll to position [212, 0]
click at [137, 335] on mat-cell "[PERSON_NAME]" at bounding box center [182, 339] width 102 height 35
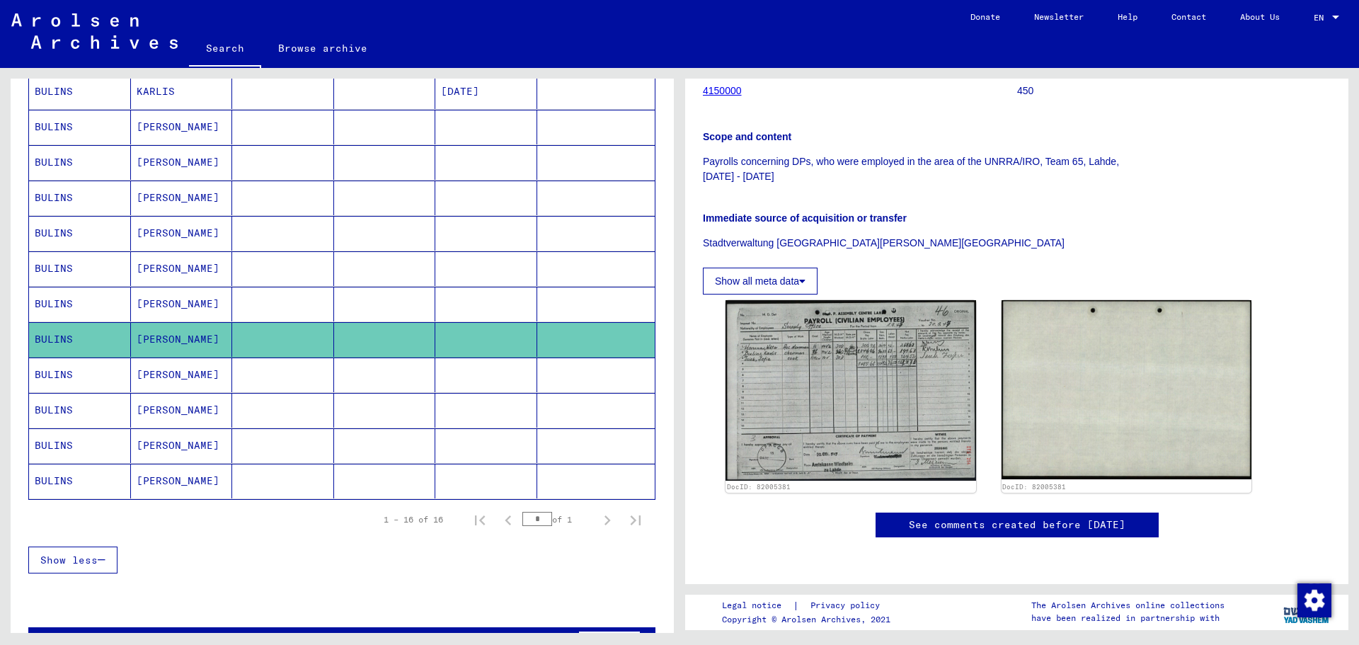
scroll to position [283, 0]
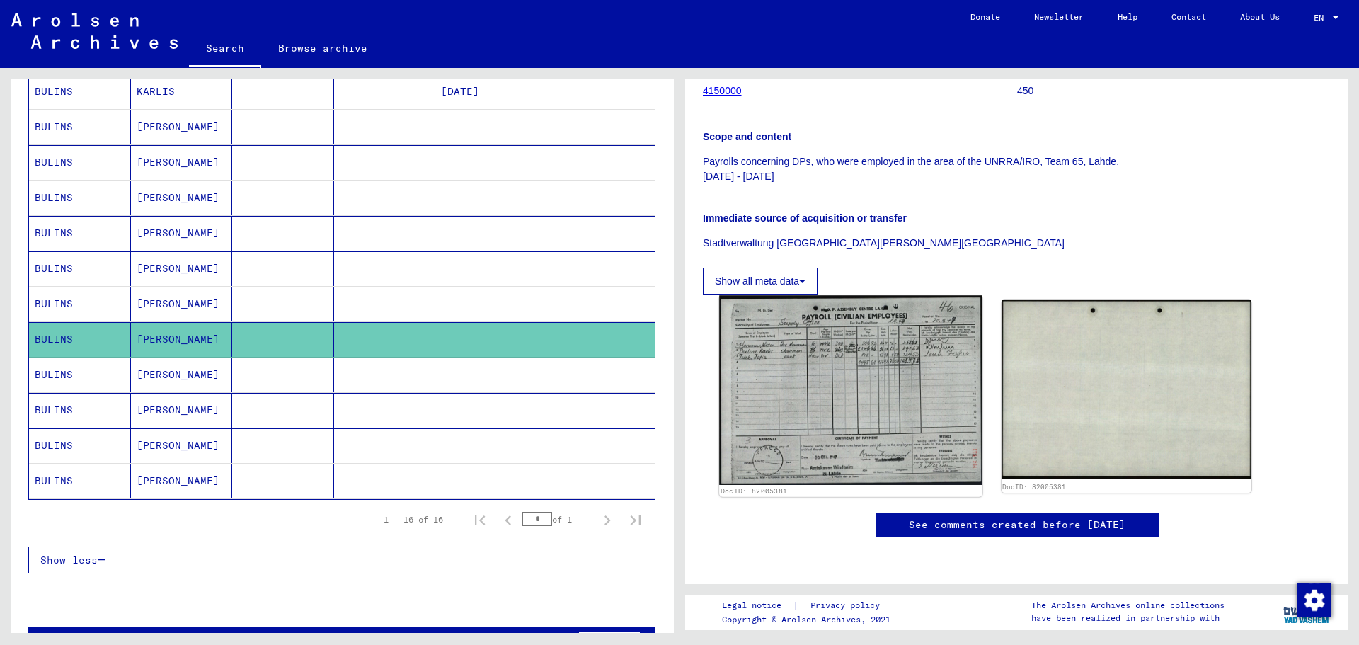
click at [823, 295] on img at bounding box center [850, 390] width 263 height 190
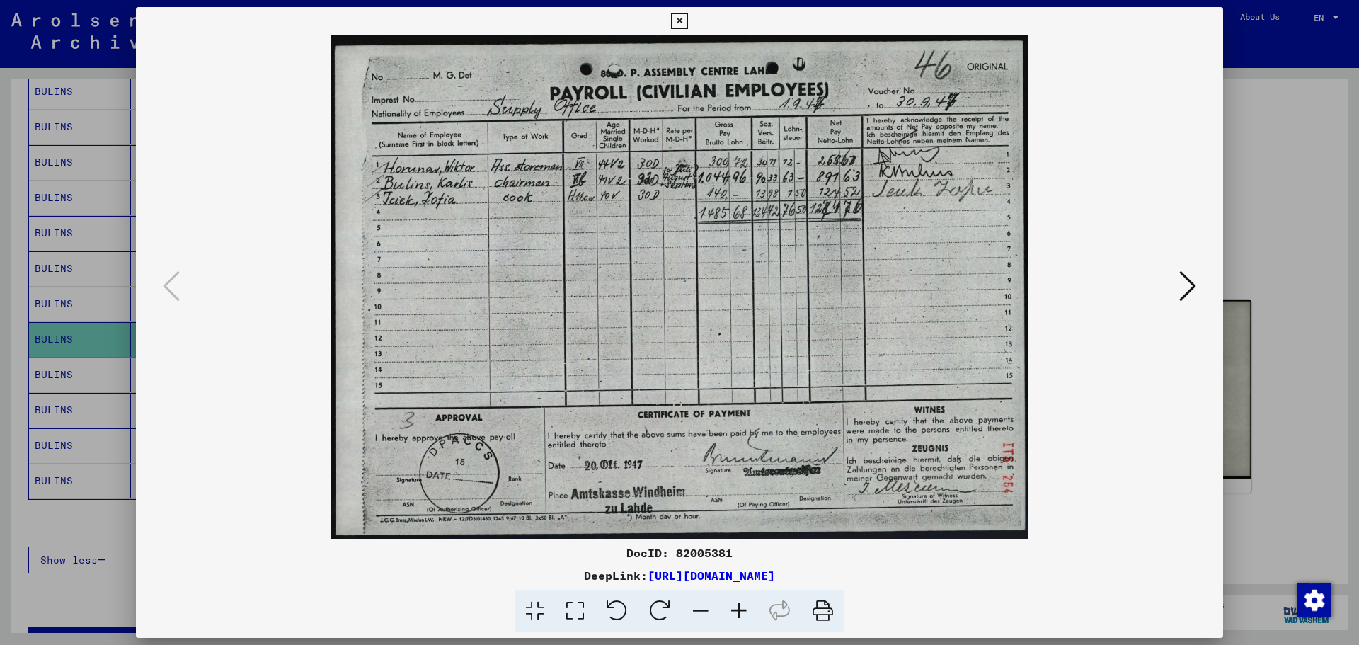
click at [676, 16] on icon at bounding box center [679, 21] width 16 height 17
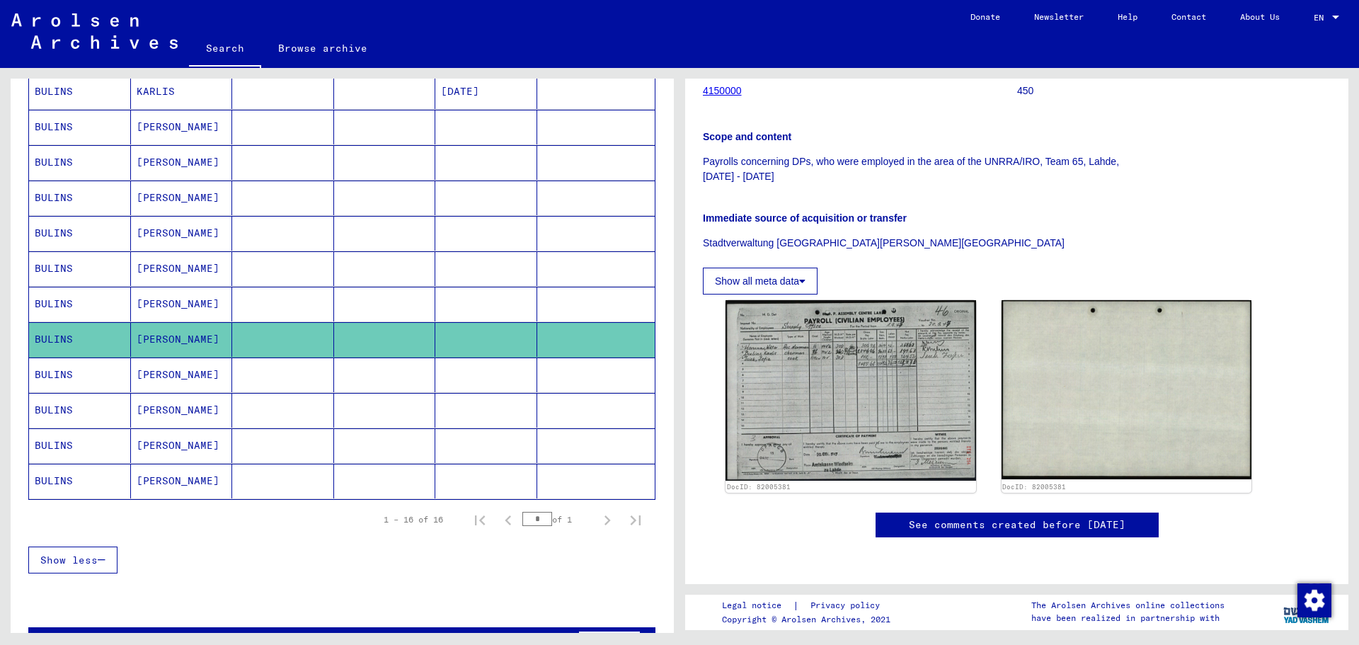
click at [149, 373] on mat-cell "[PERSON_NAME]" at bounding box center [182, 374] width 102 height 35
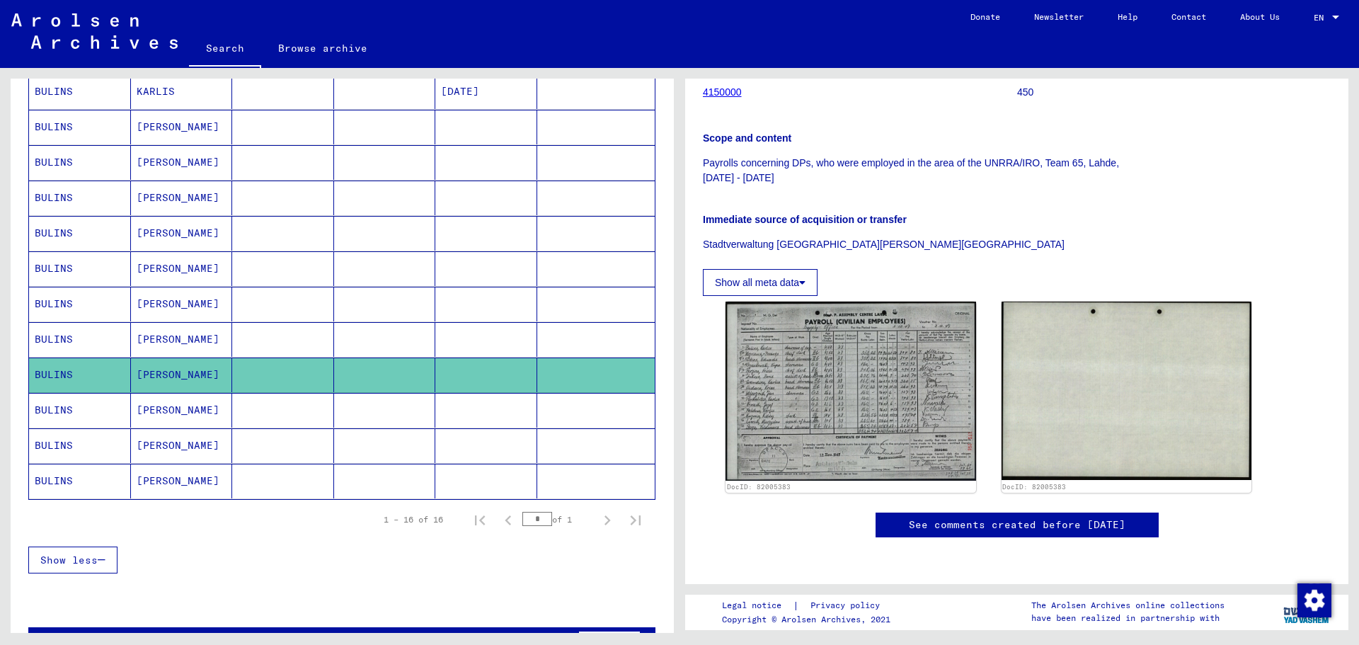
scroll to position [283, 0]
click at [152, 449] on mat-cell "[PERSON_NAME]" at bounding box center [182, 445] width 102 height 35
